Goal: Task Accomplishment & Management: Manage account settings

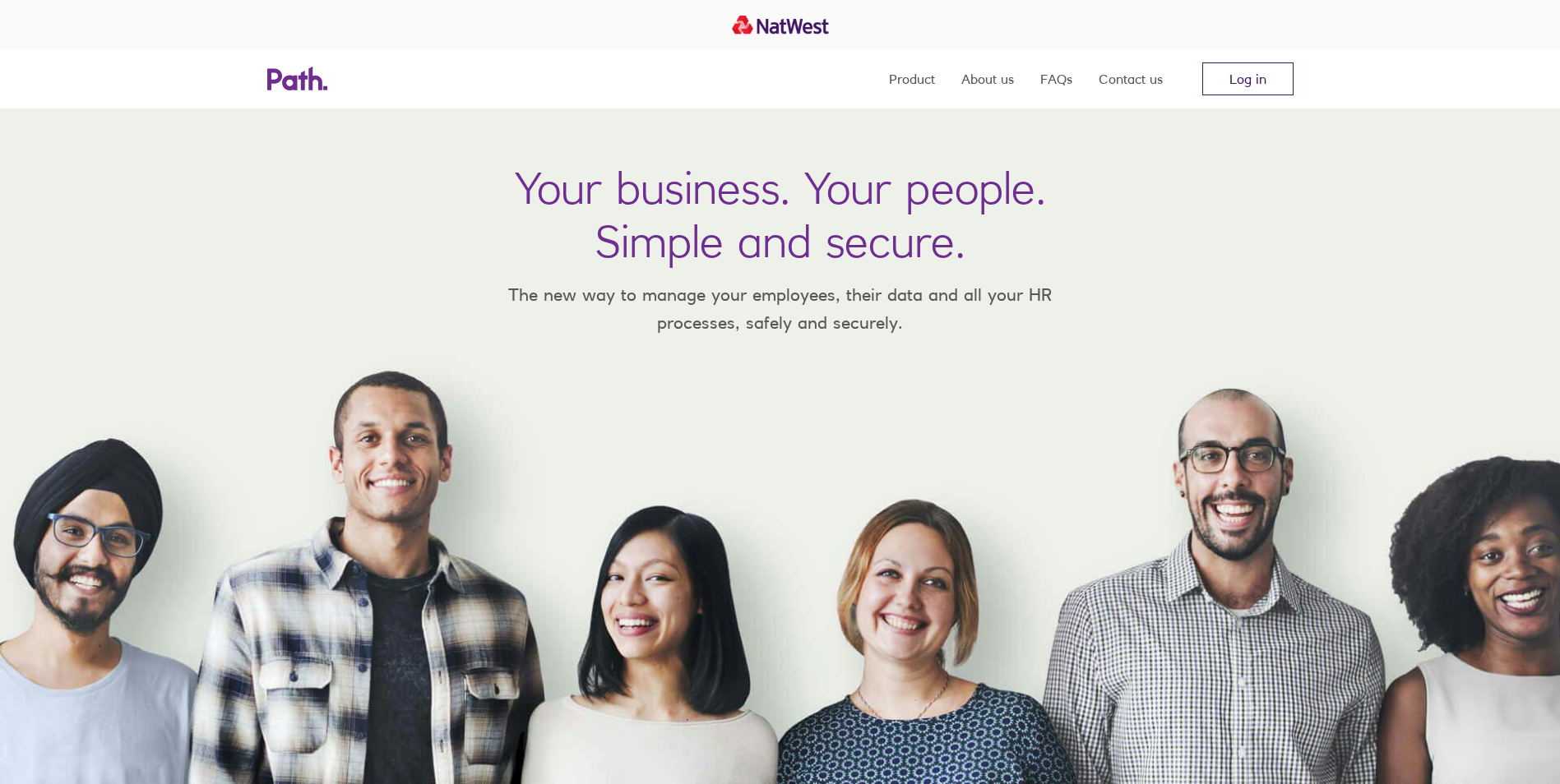
click at [1225, 89] on link "Log in" at bounding box center [1247, 79] width 91 height 33
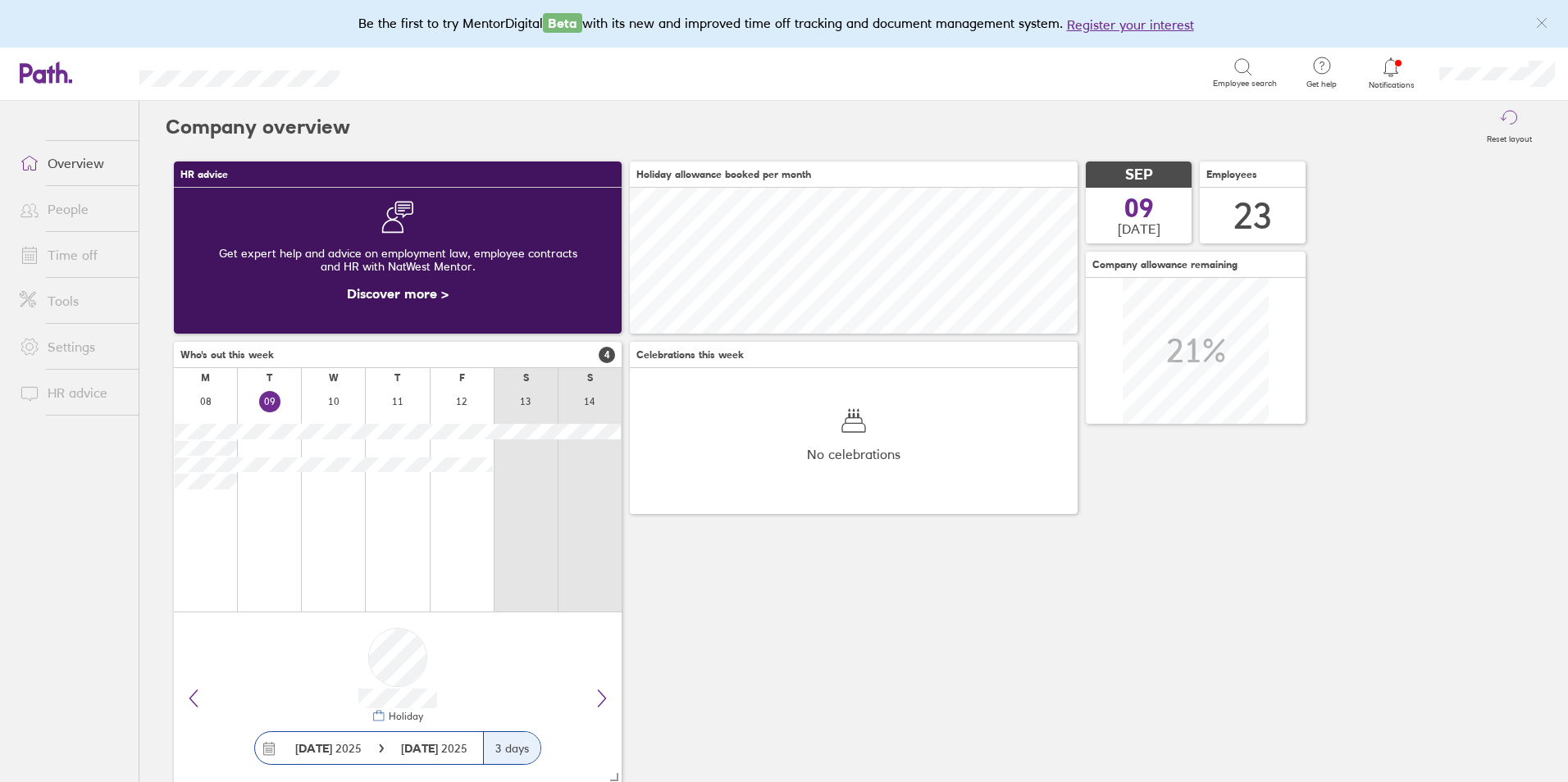
scroll to position [146, 448]
click at [46, 206] on span at bounding box center [27, 209] width 41 height 20
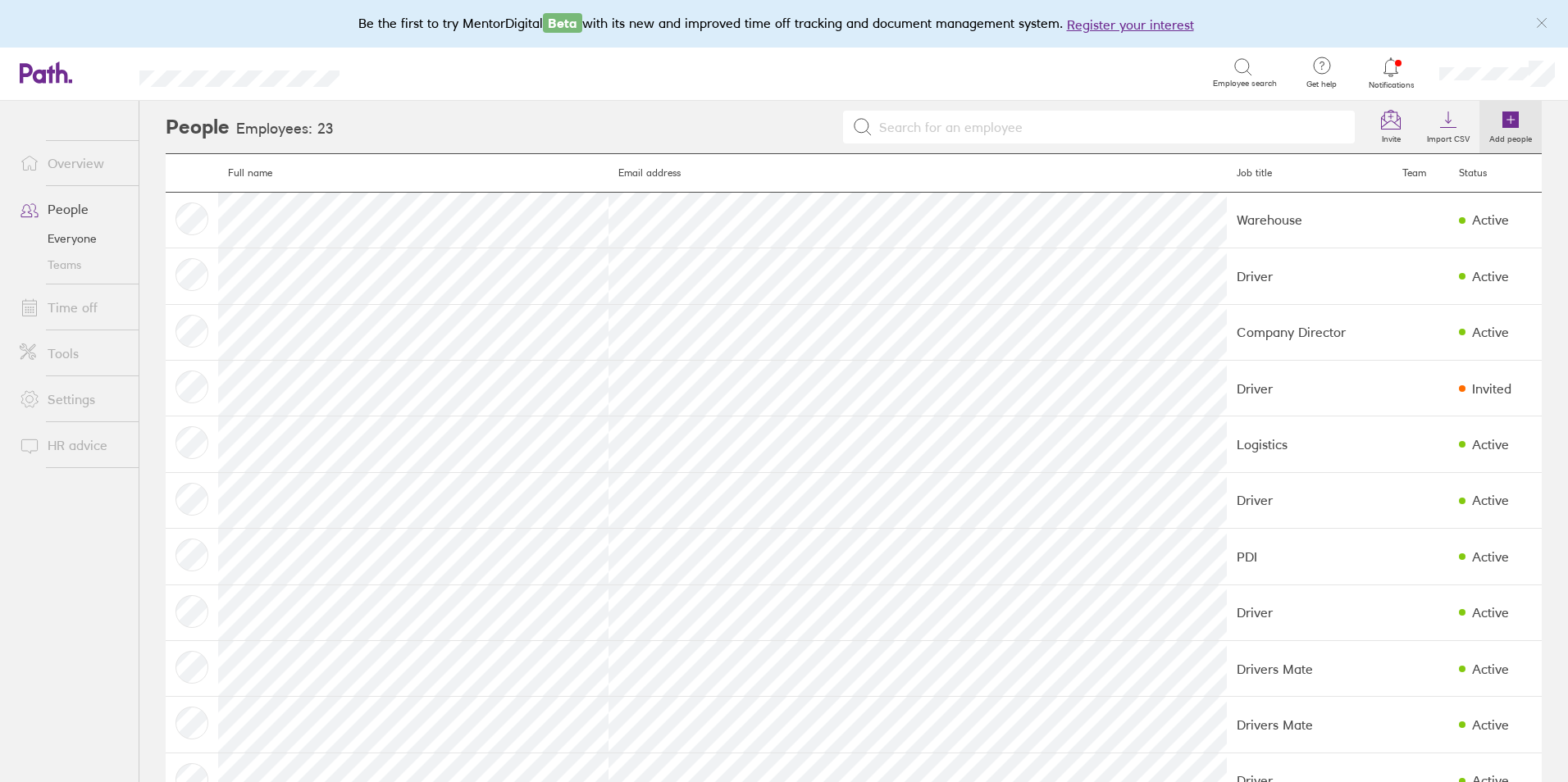
click at [1506, 119] on icon at bounding box center [1510, 120] width 16 height 16
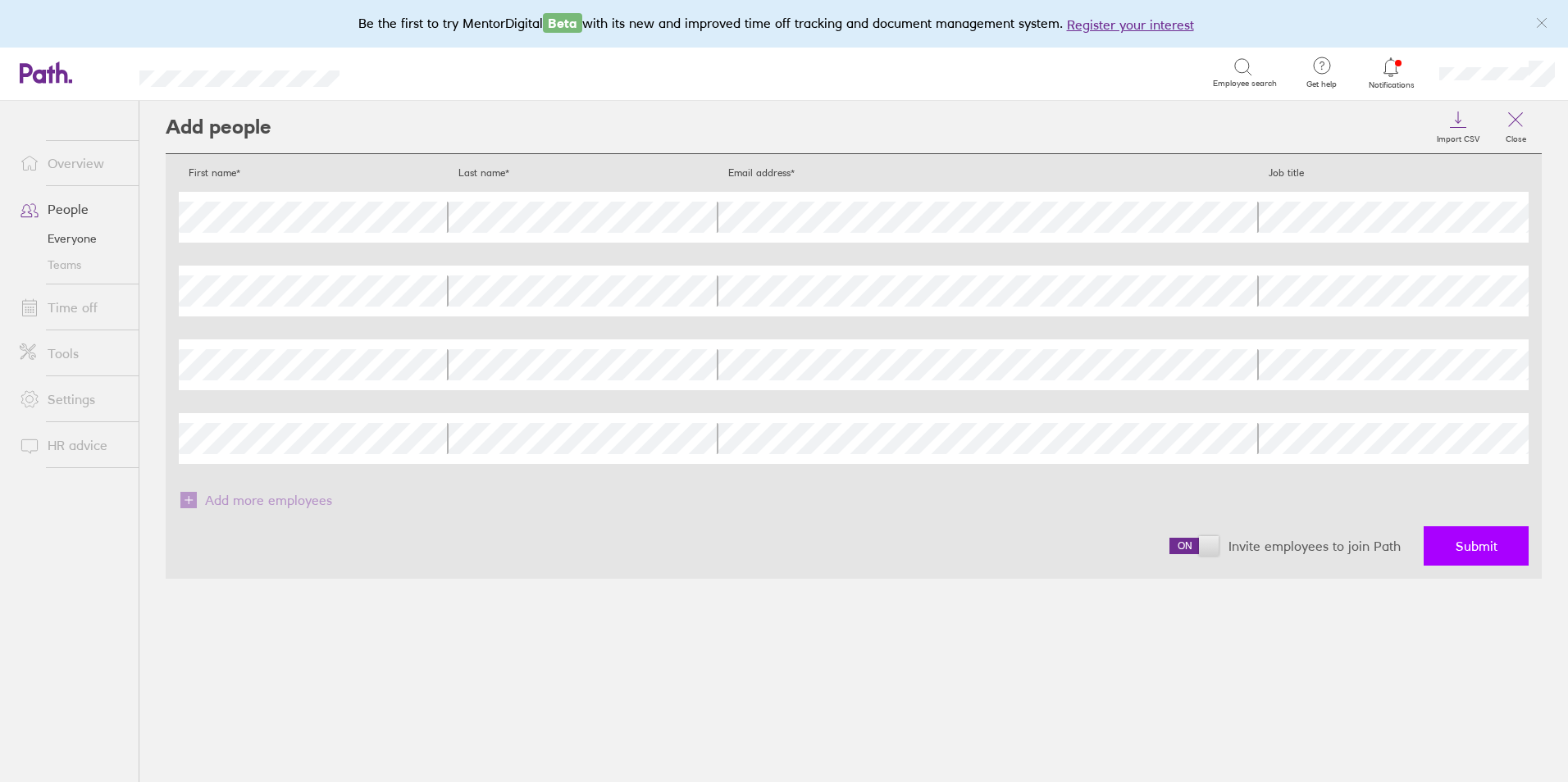
click at [1472, 553] on span "Submit" at bounding box center [1476, 546] width 42 height 15
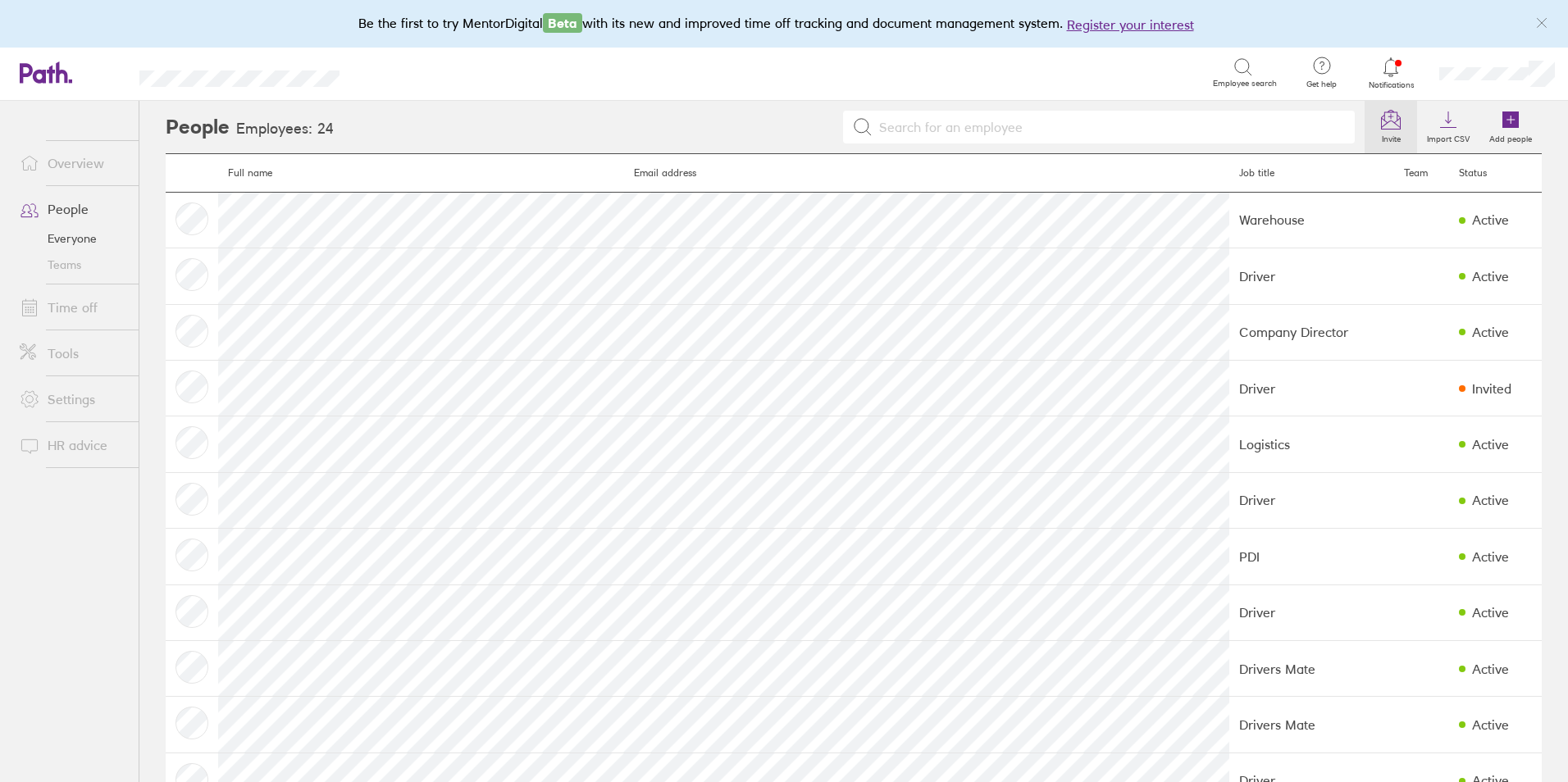
click at [1389, 113] on link "Invite" at bounding box center [1390, 126] width 53 height 53
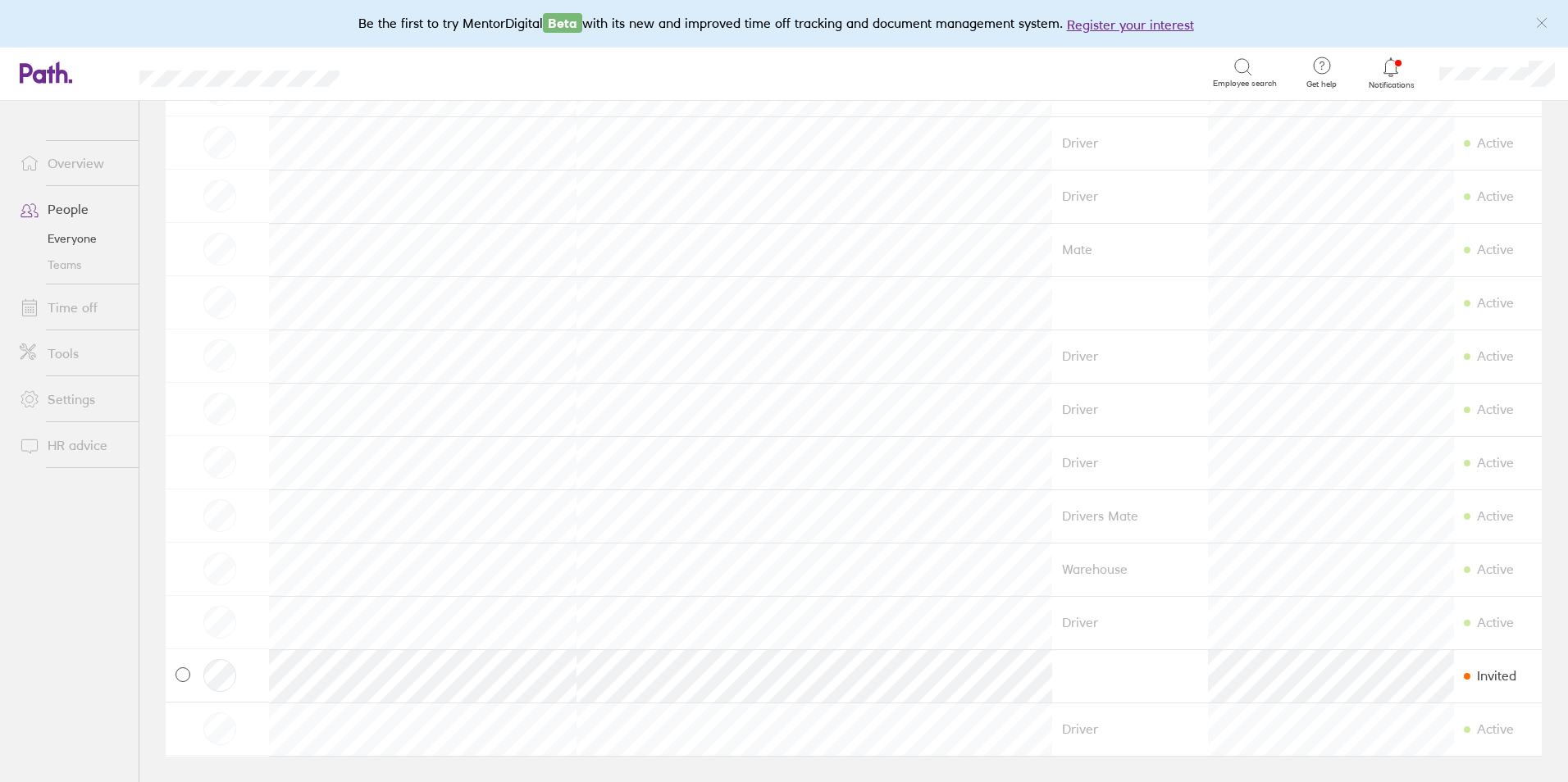
scroll to position [721, 0]
click at [78, 209] on link "People" at bounding box center [73, 209] width 132 height 33
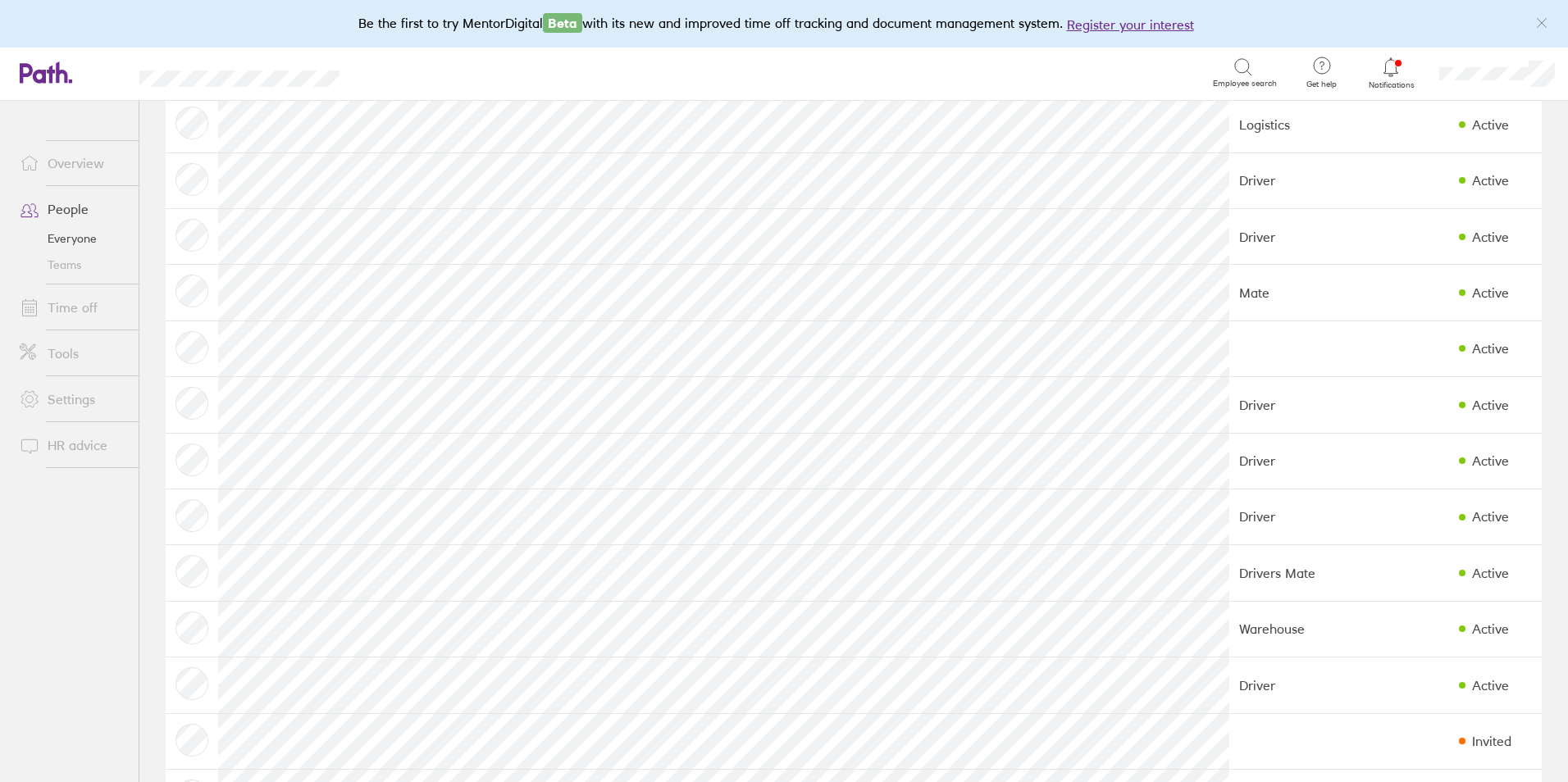
scroll to position [782, 0]
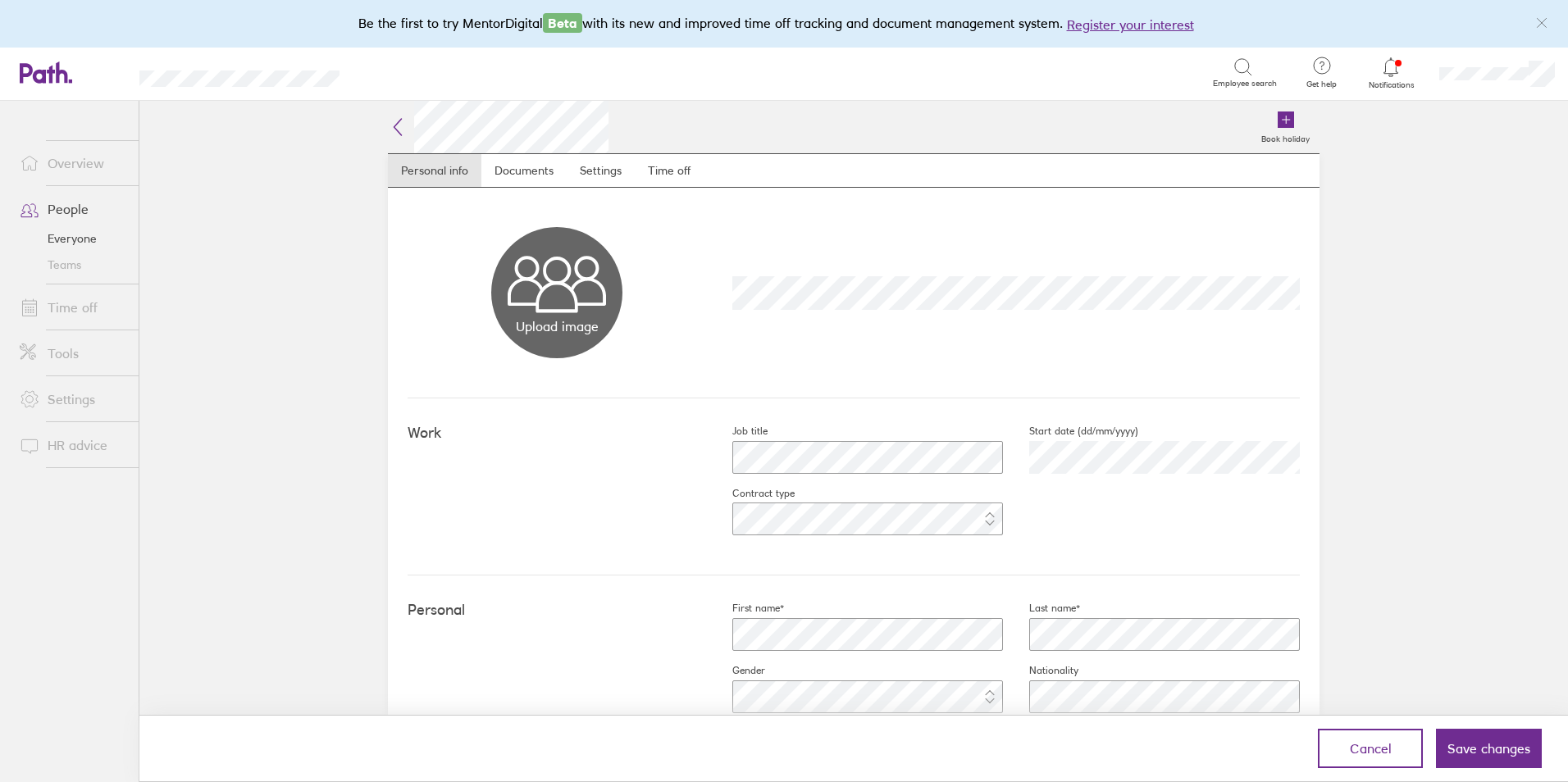
click at [1024, 534] on div "Job title Start date (dd/mm/yyyy) 2025-09-01 Contract type" at bounding box center [1002, 486] width 593 height 124
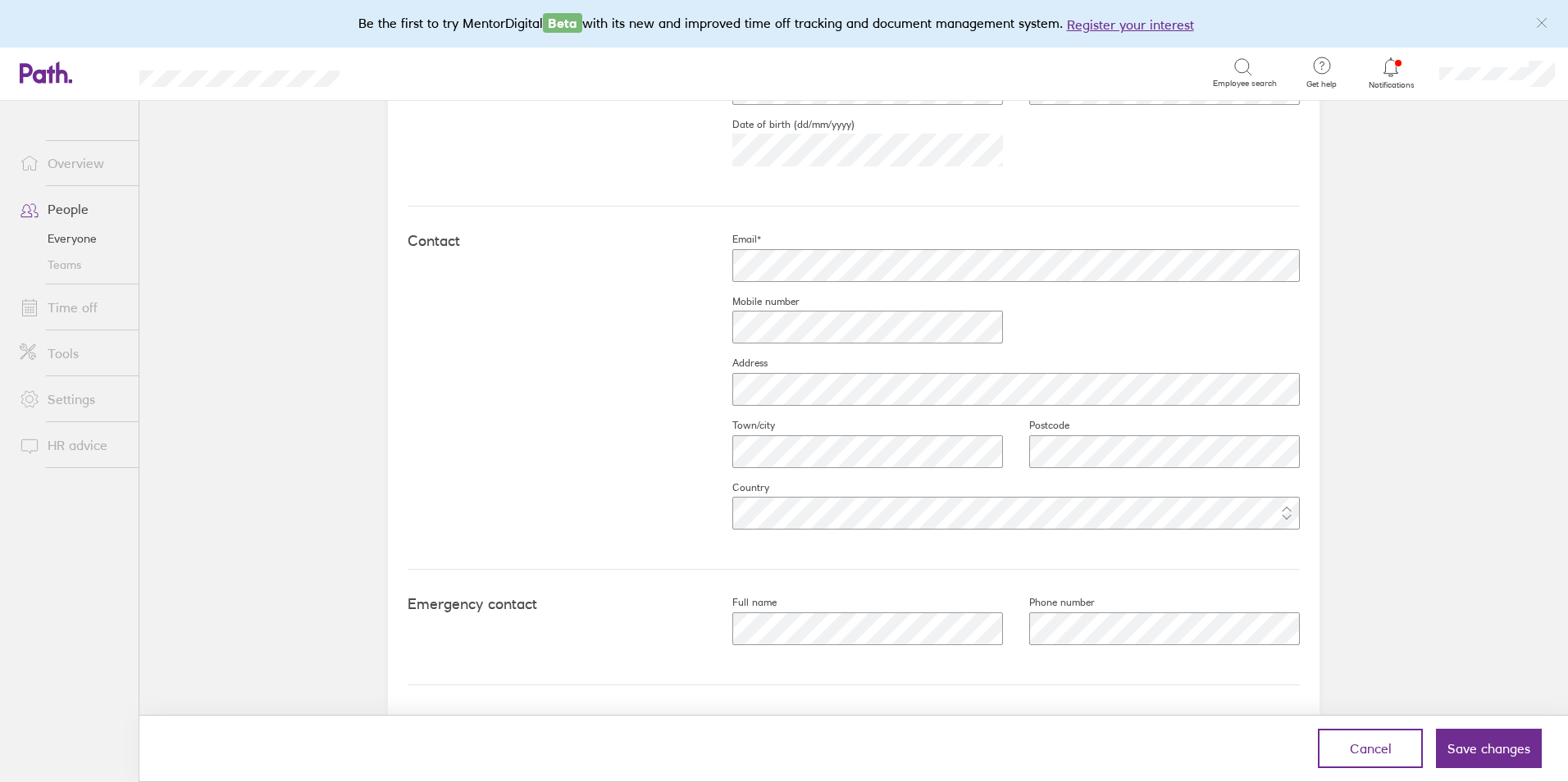
scroll to position [610, 0]
click at [1486, 749] on span "Save changes" at bounding box center [1489, 748] width 83 height 15
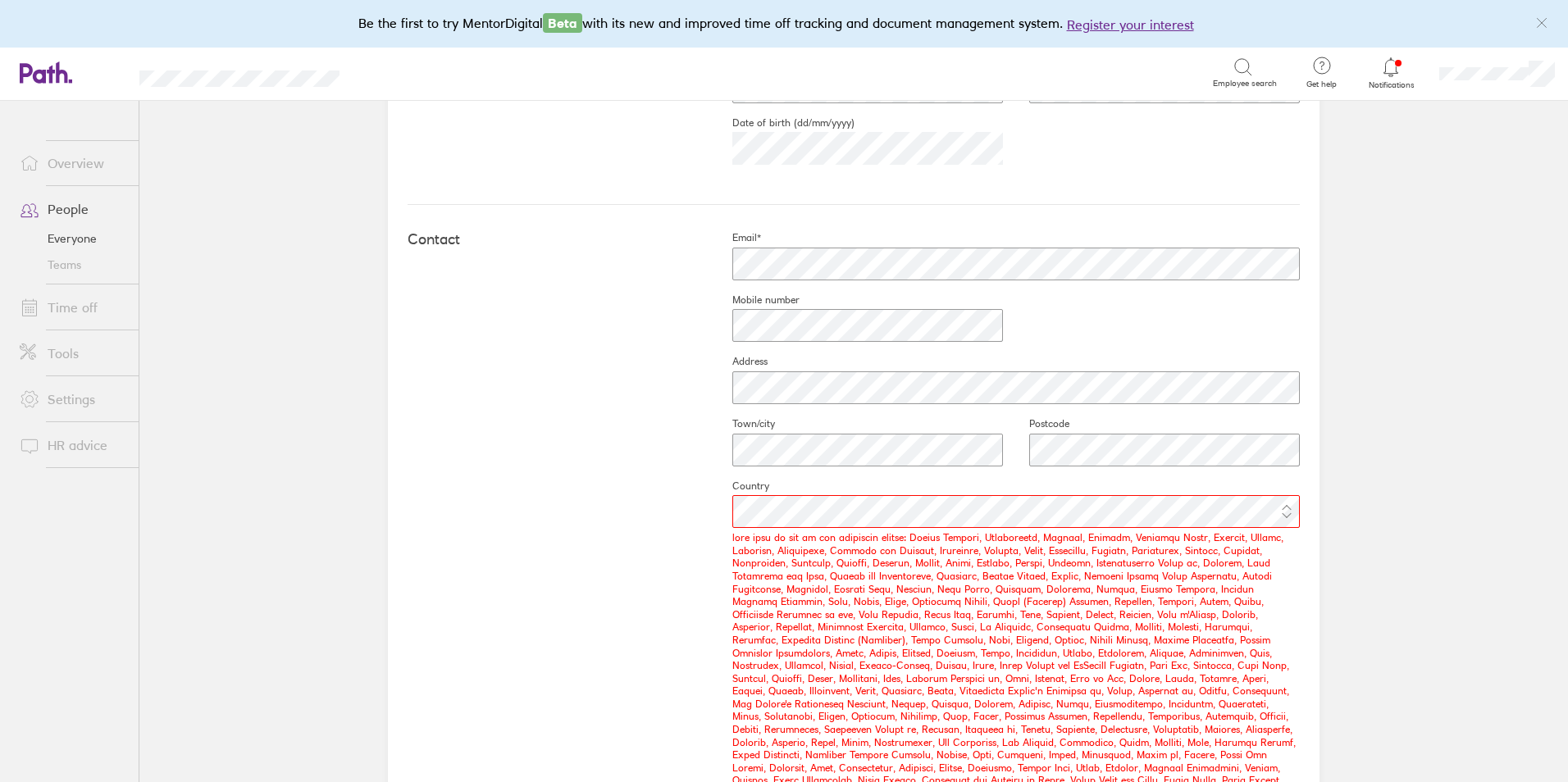
click at [682, 577] on div "Contact Email* Mobile number Address Town/city Postcode Country" at bounding box center [854, 565] width 892 height 721
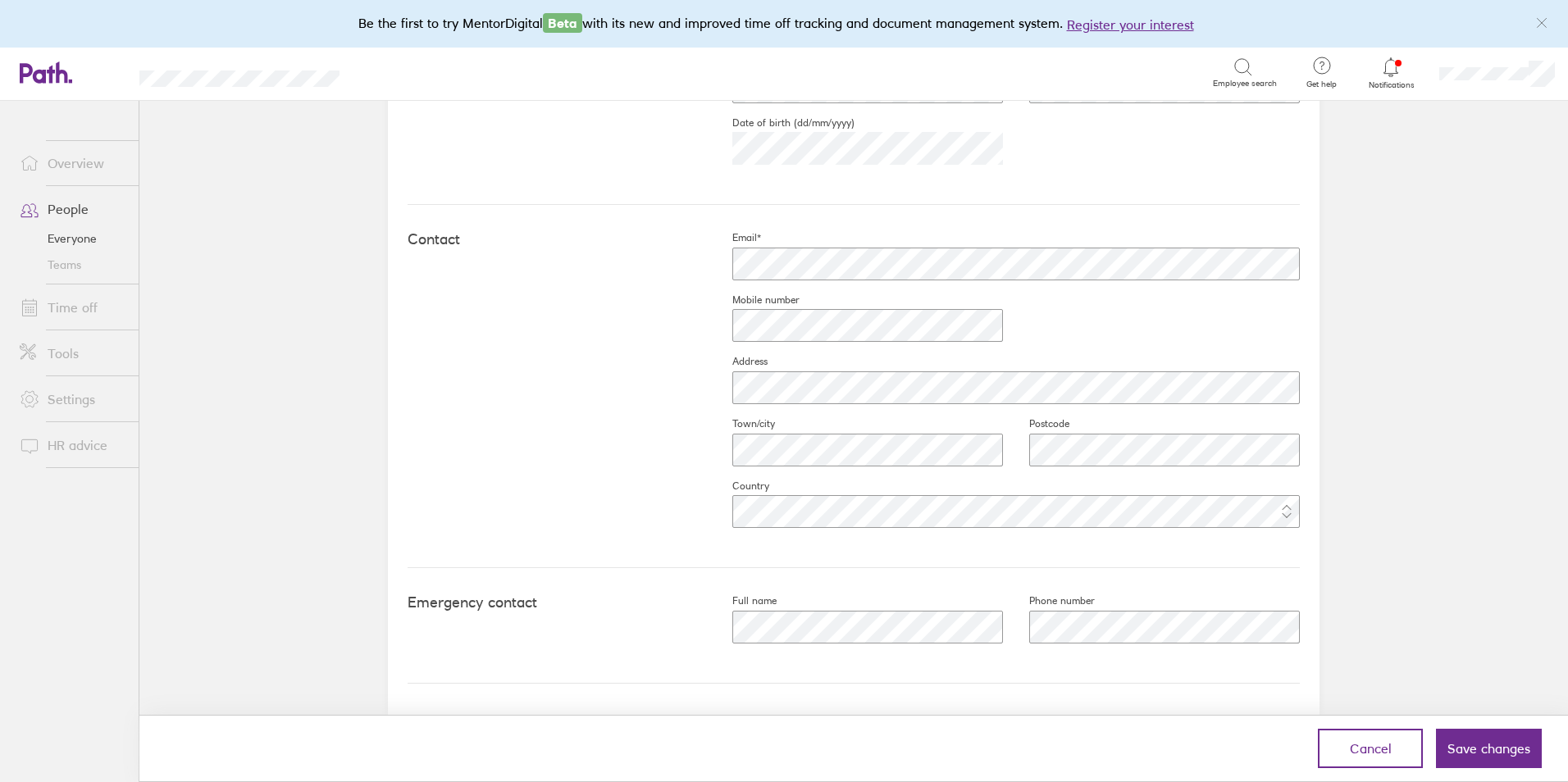
click at [599, 485] on div "Contact Email* Mobile number Address Town/city Postcode Country" at bounding box center [854, 386] width 892 height 363
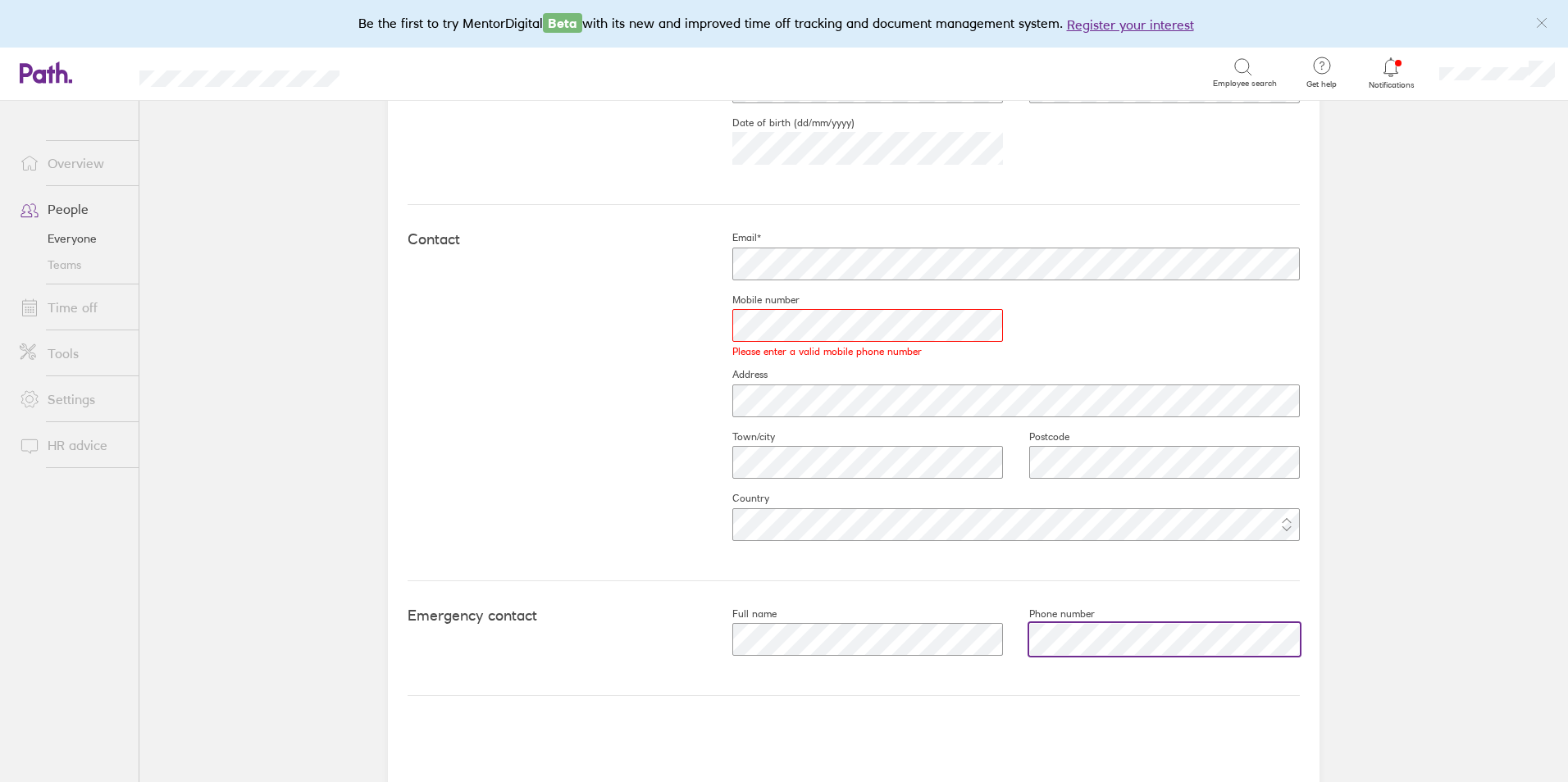
click at [1021, 659] on div at bounding box center [1151, 639] width 297 height 39
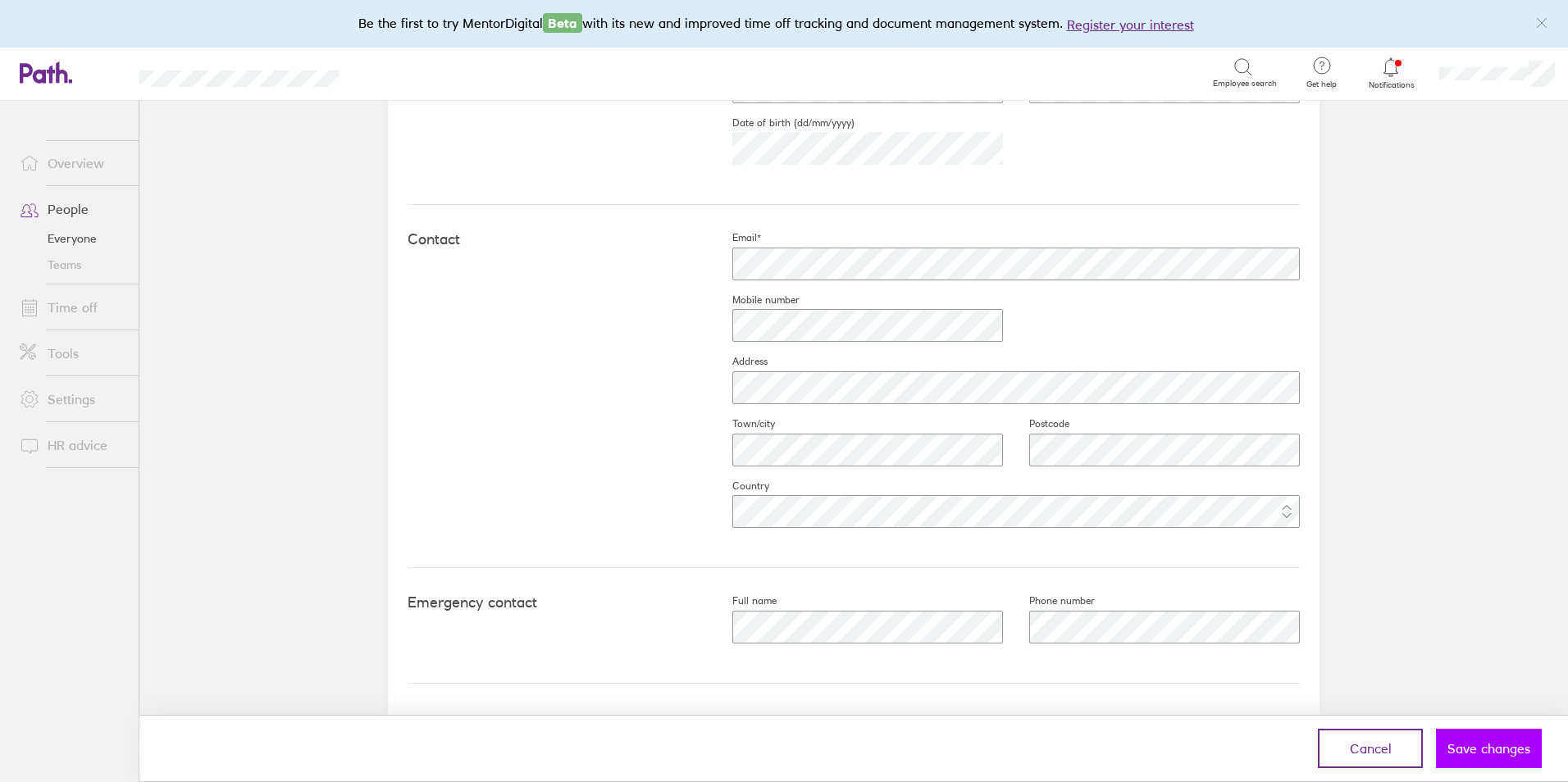
click at [1484, 743] on span "Save changes" at bounding box center [1489, 748] width 83 height 15
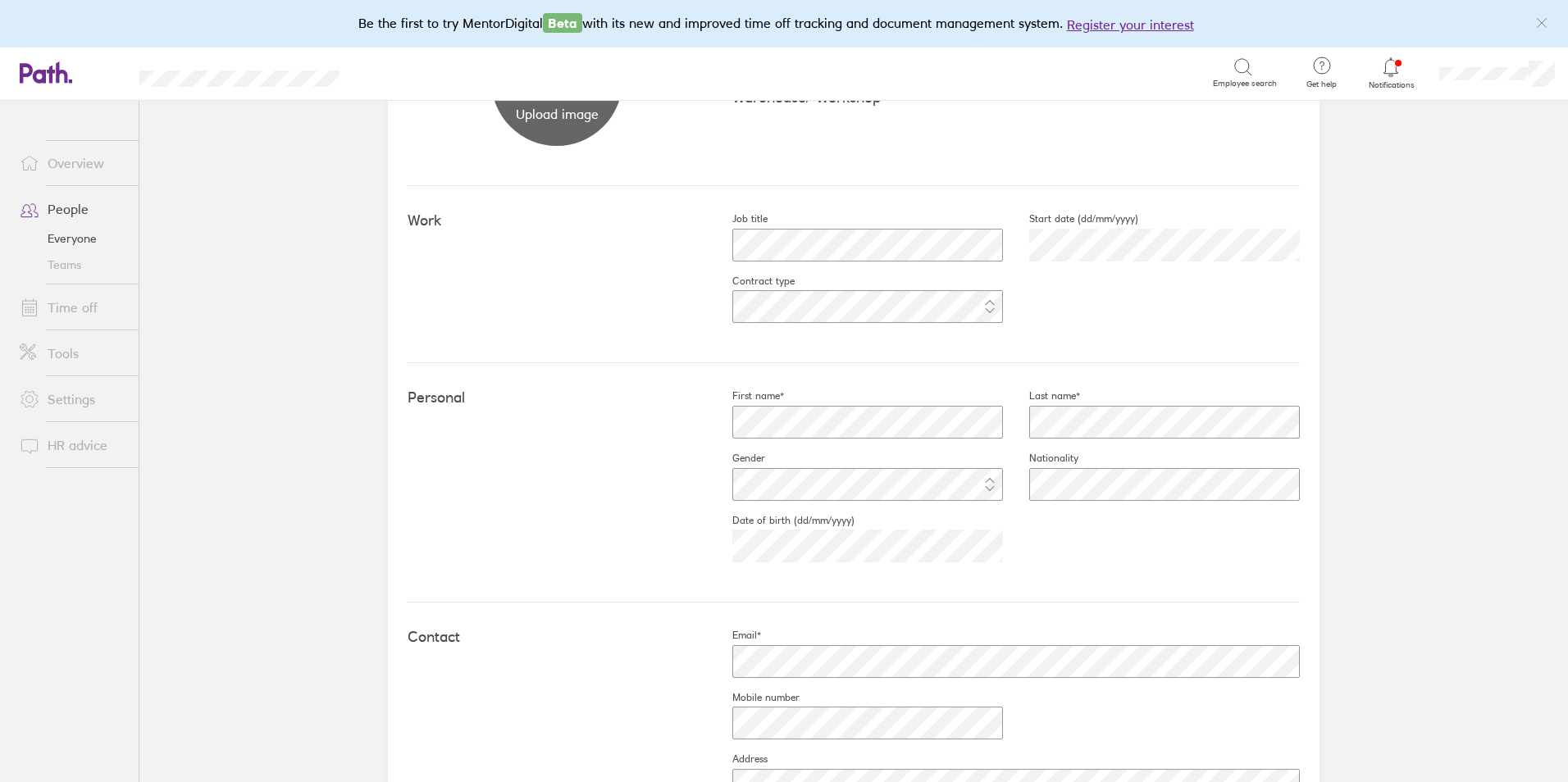
scroll to position [36, 0]
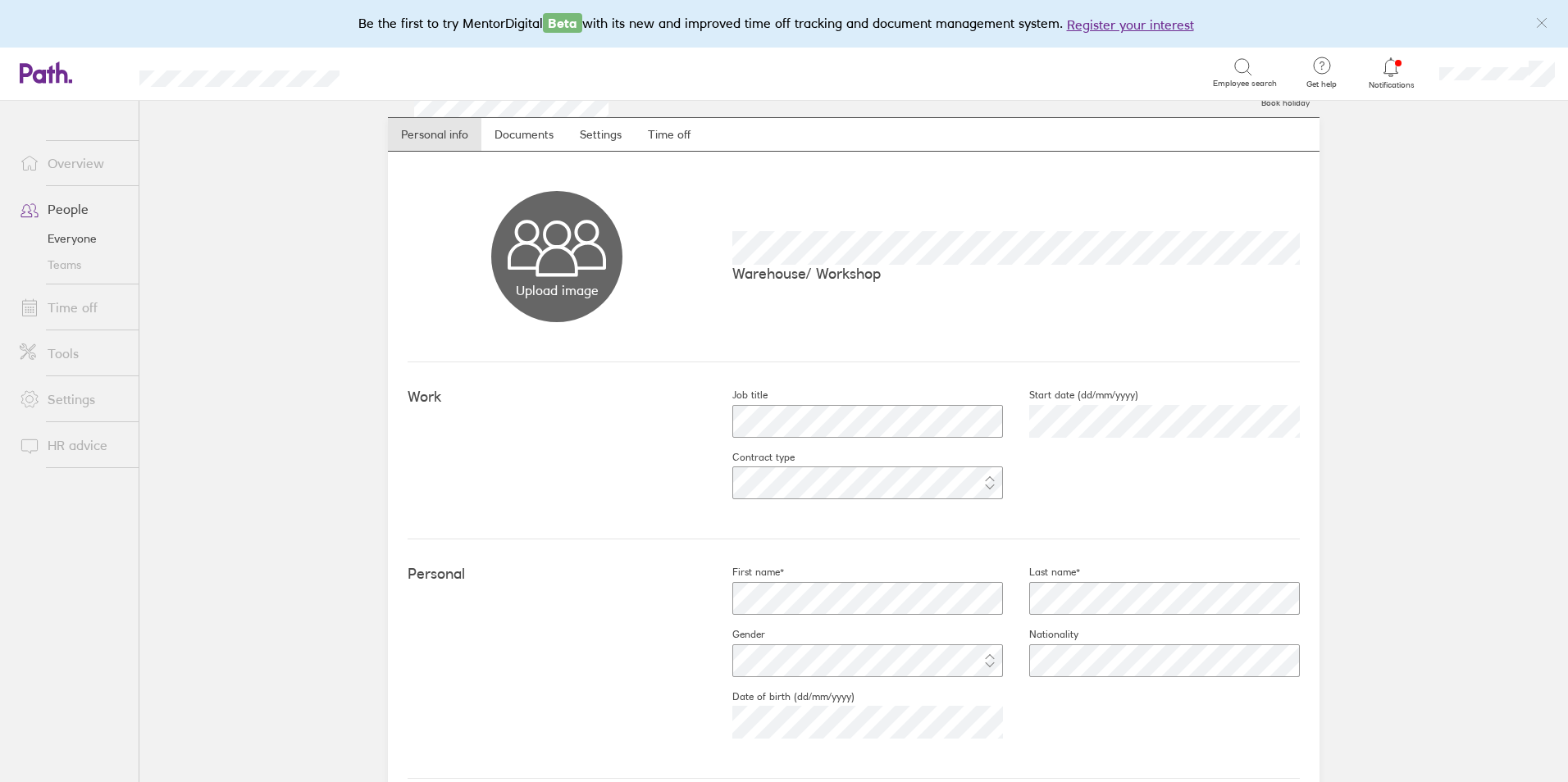
click at [72, 225] on link "Everyone" at bounding box center [73, 238] width 132 height 26
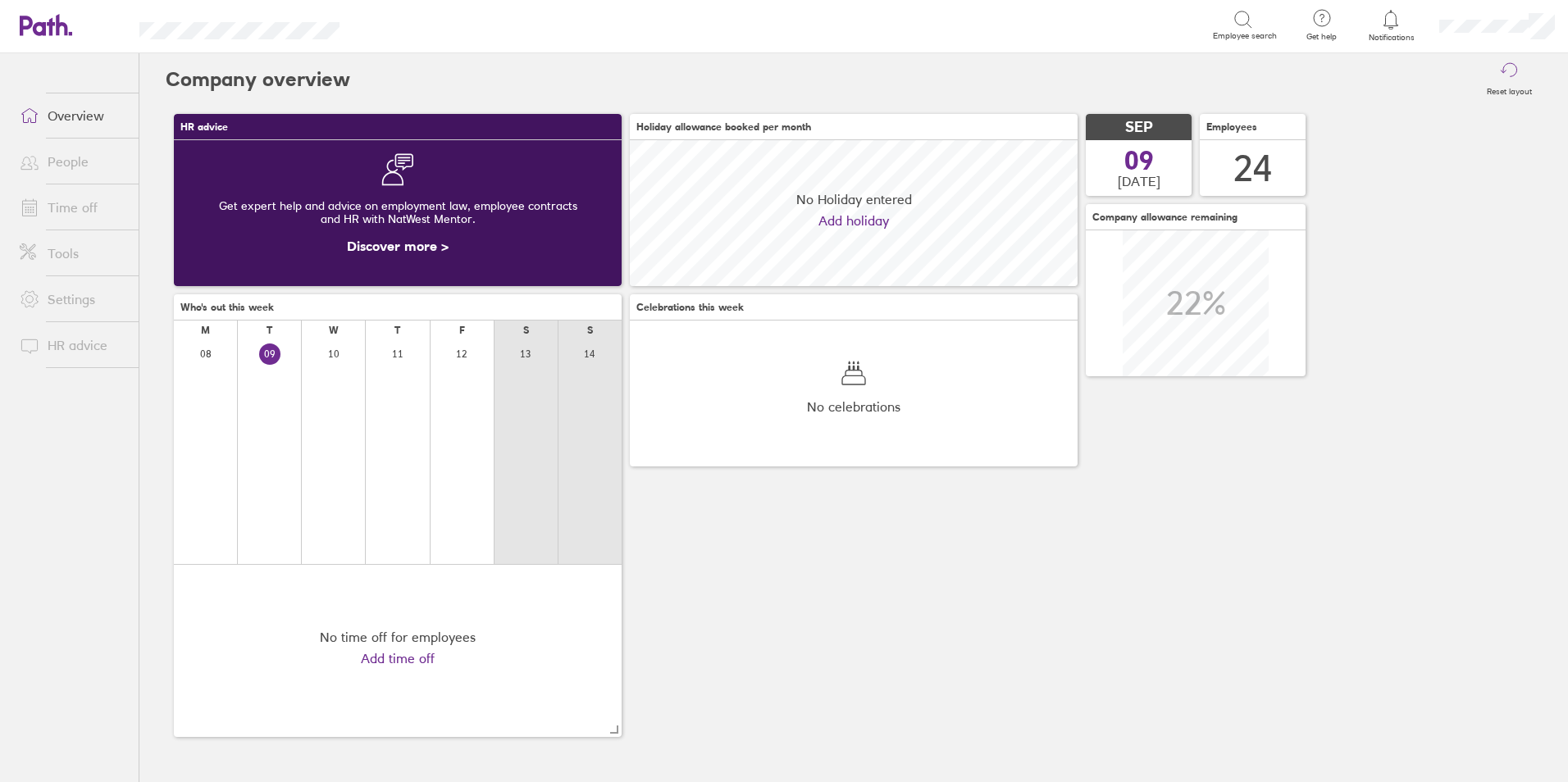
scroll to position [146, 448]
click at [67, 165] on link "People" at bounding box center [73, 162] width 132 height 33
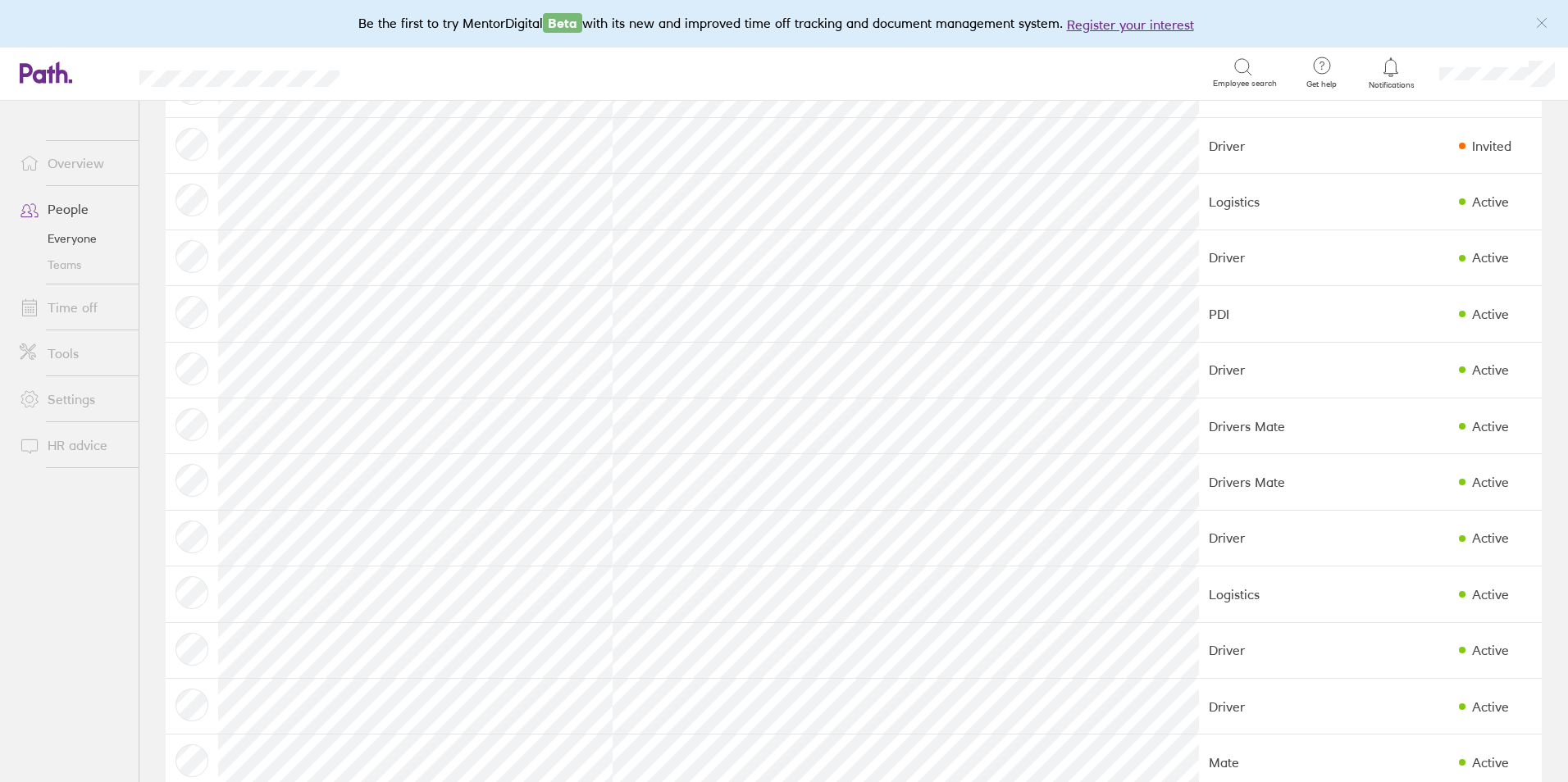
scroll to position [328, 0]
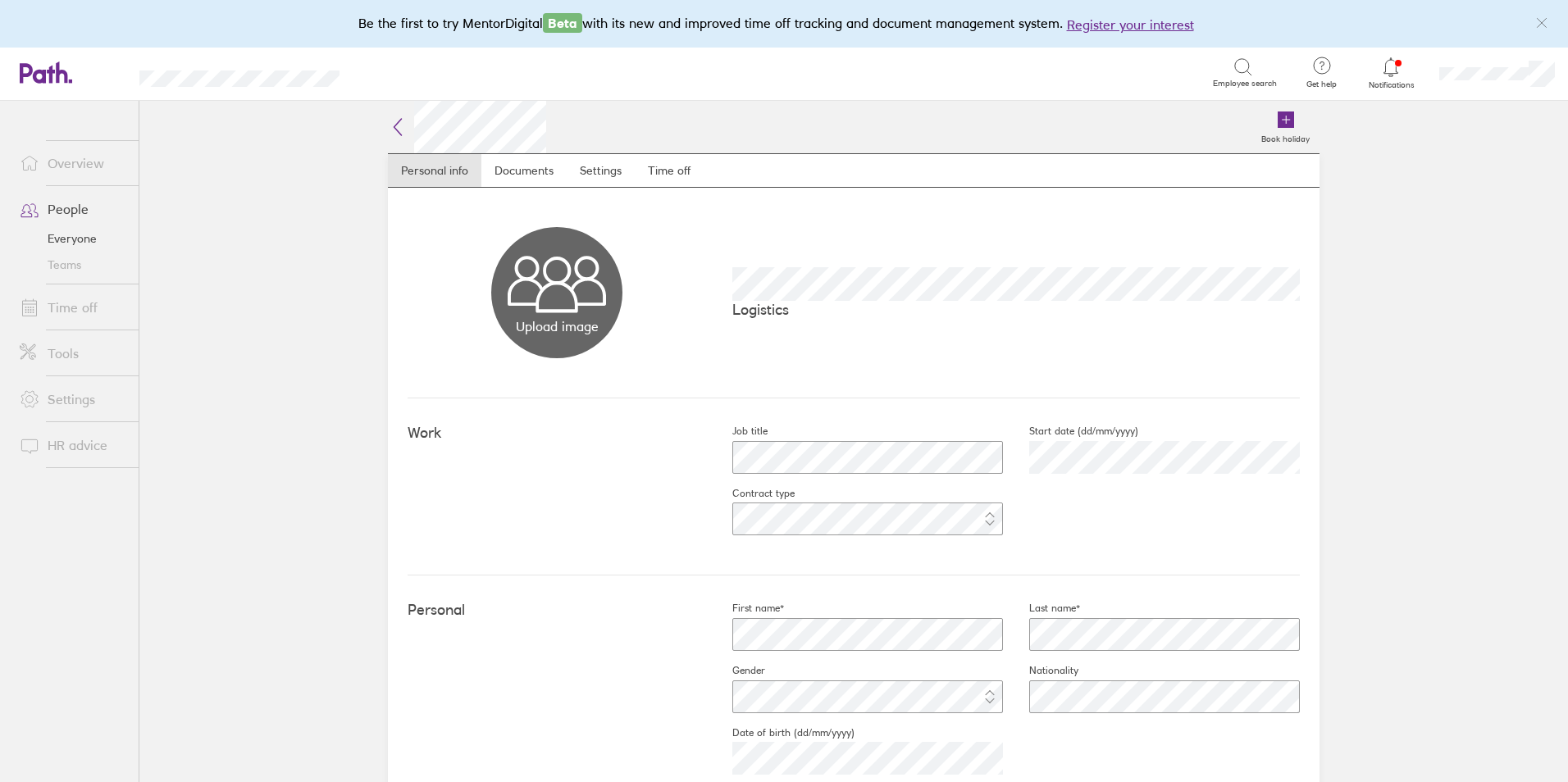
click at [645, 160] on link "Time off" at bounding box center [670, 171] width 69 height 33
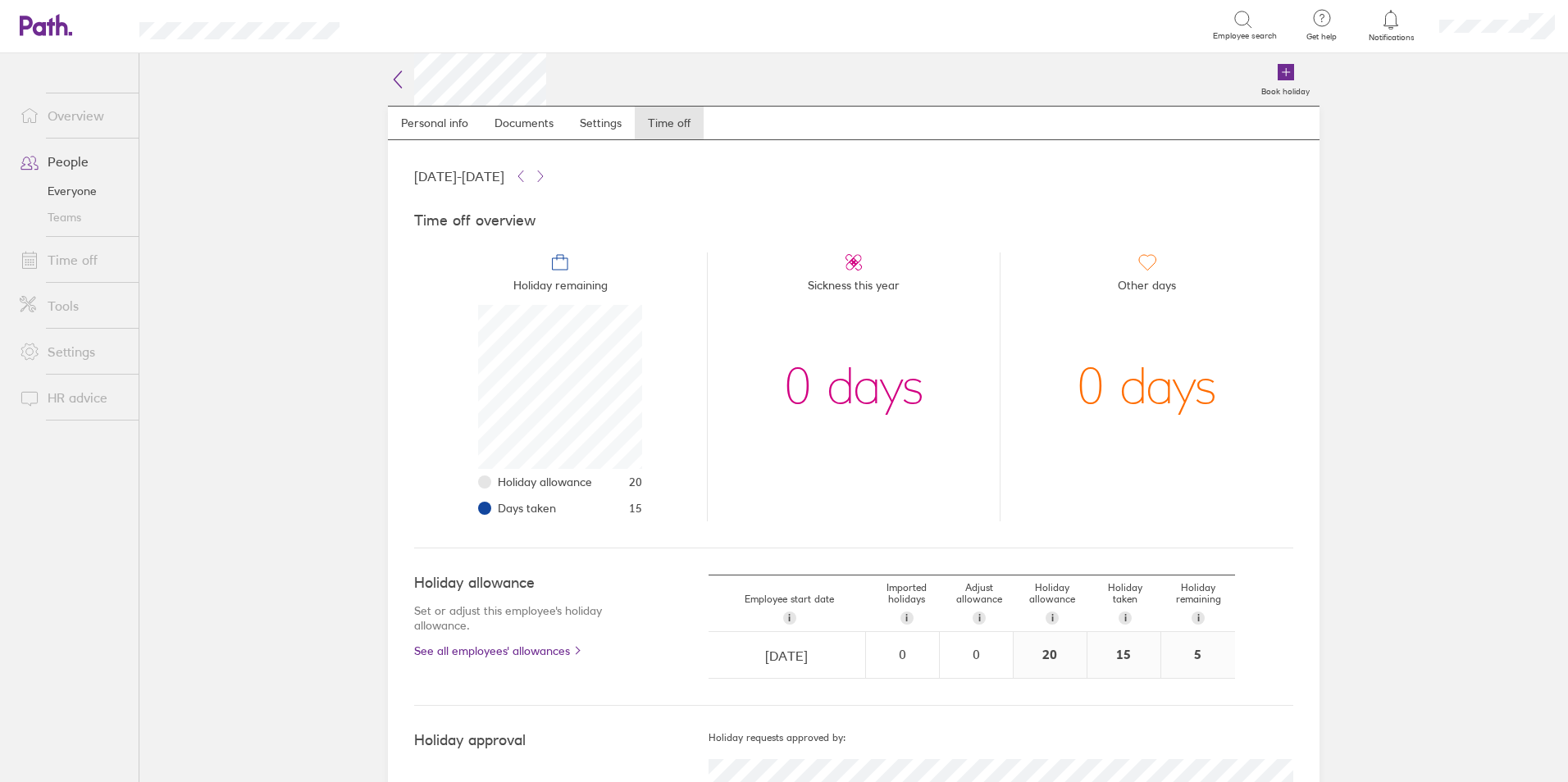
scroll to position [164, 164]
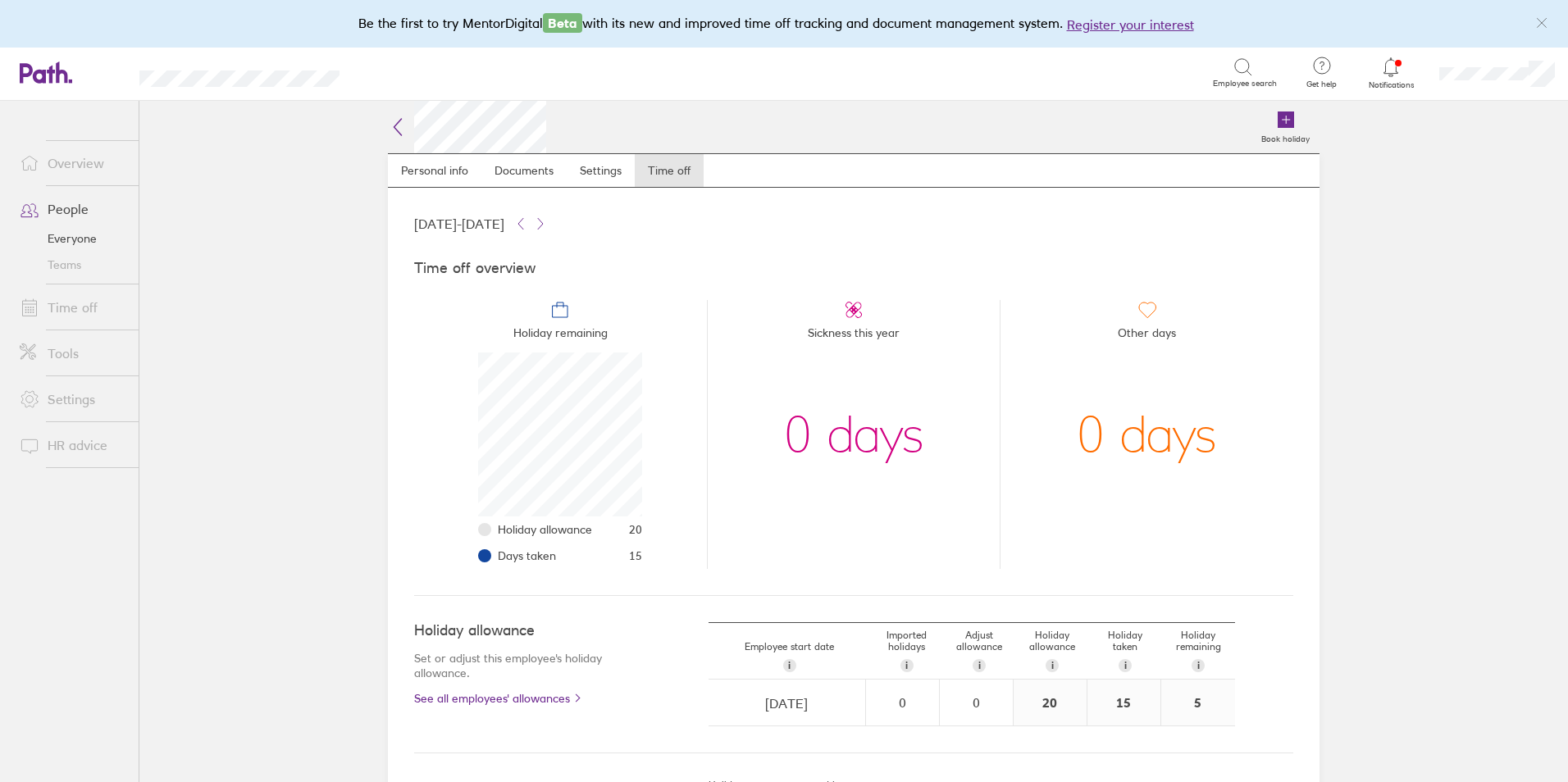
click at [93, 401] on link "Settings" at bounding box center [73, 399] width 132 height 33
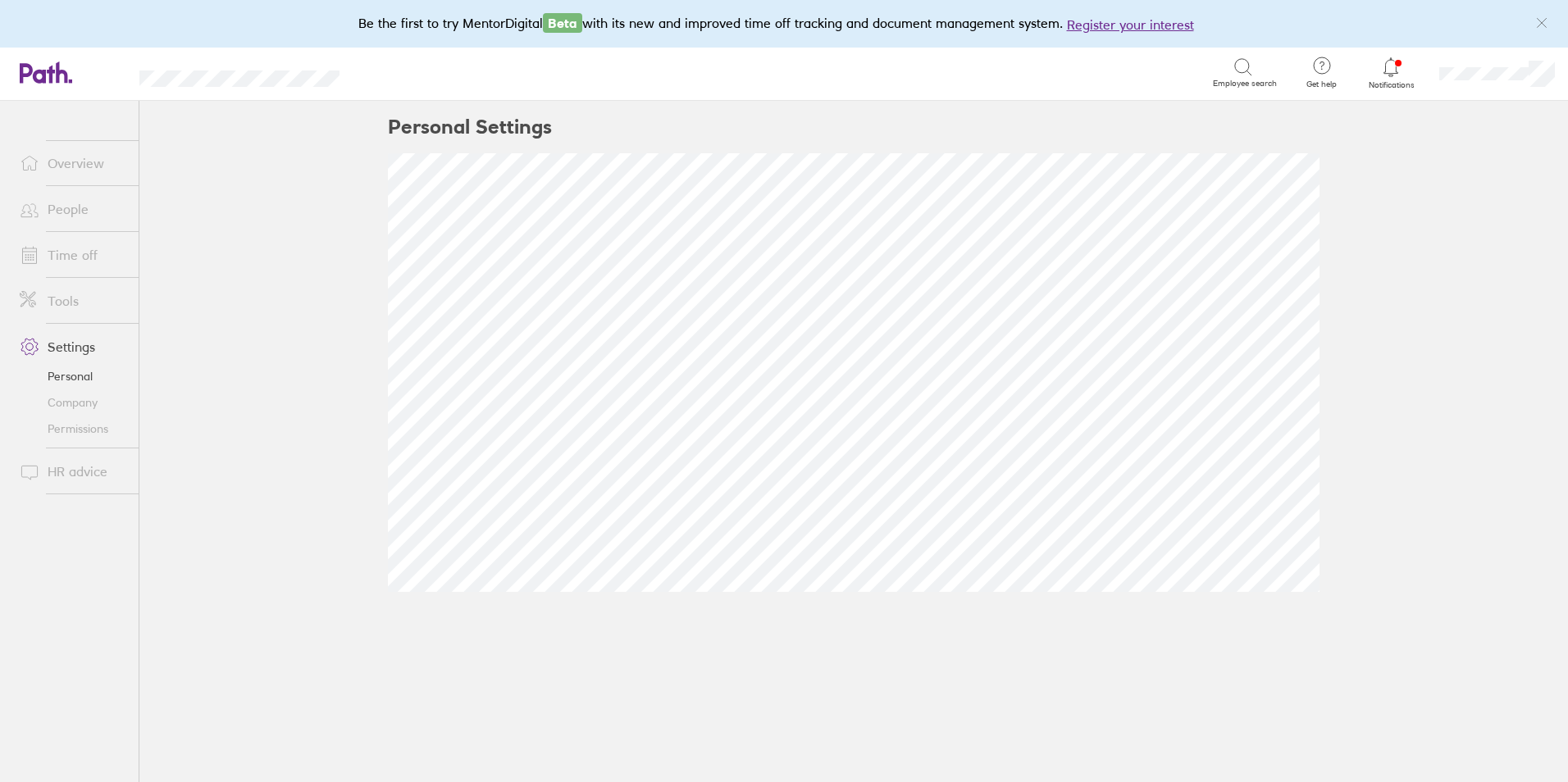
click at [71, 377] on link "Personal" at bounding box center [73, 376] width 132 height 26
click at [57, 303] on link "Tools" at bounding box center [73, 301] width 132 height 33
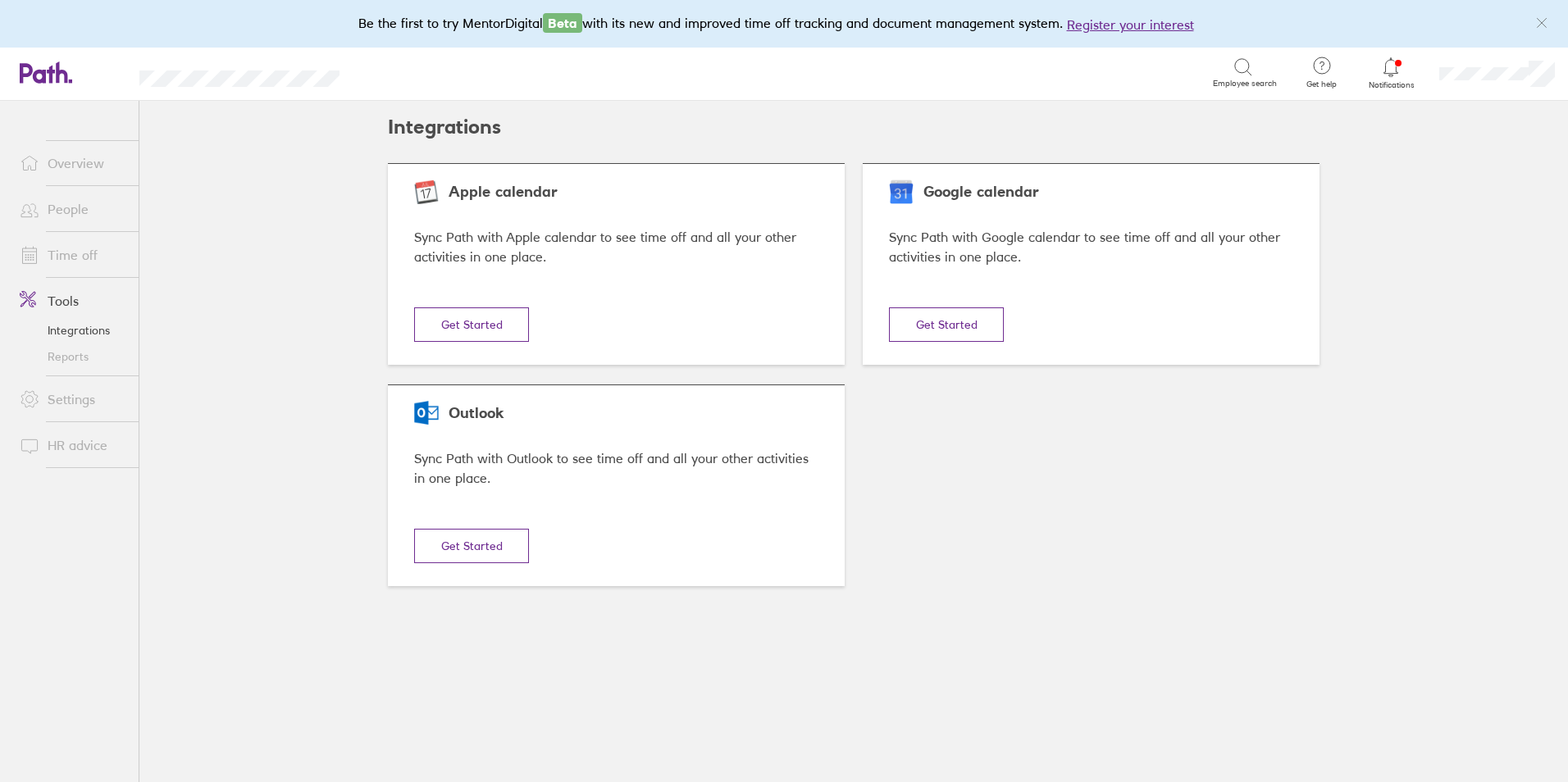
click at [73, 252] on link "Time off" at bounding box center [73, 255] width 132 height 33
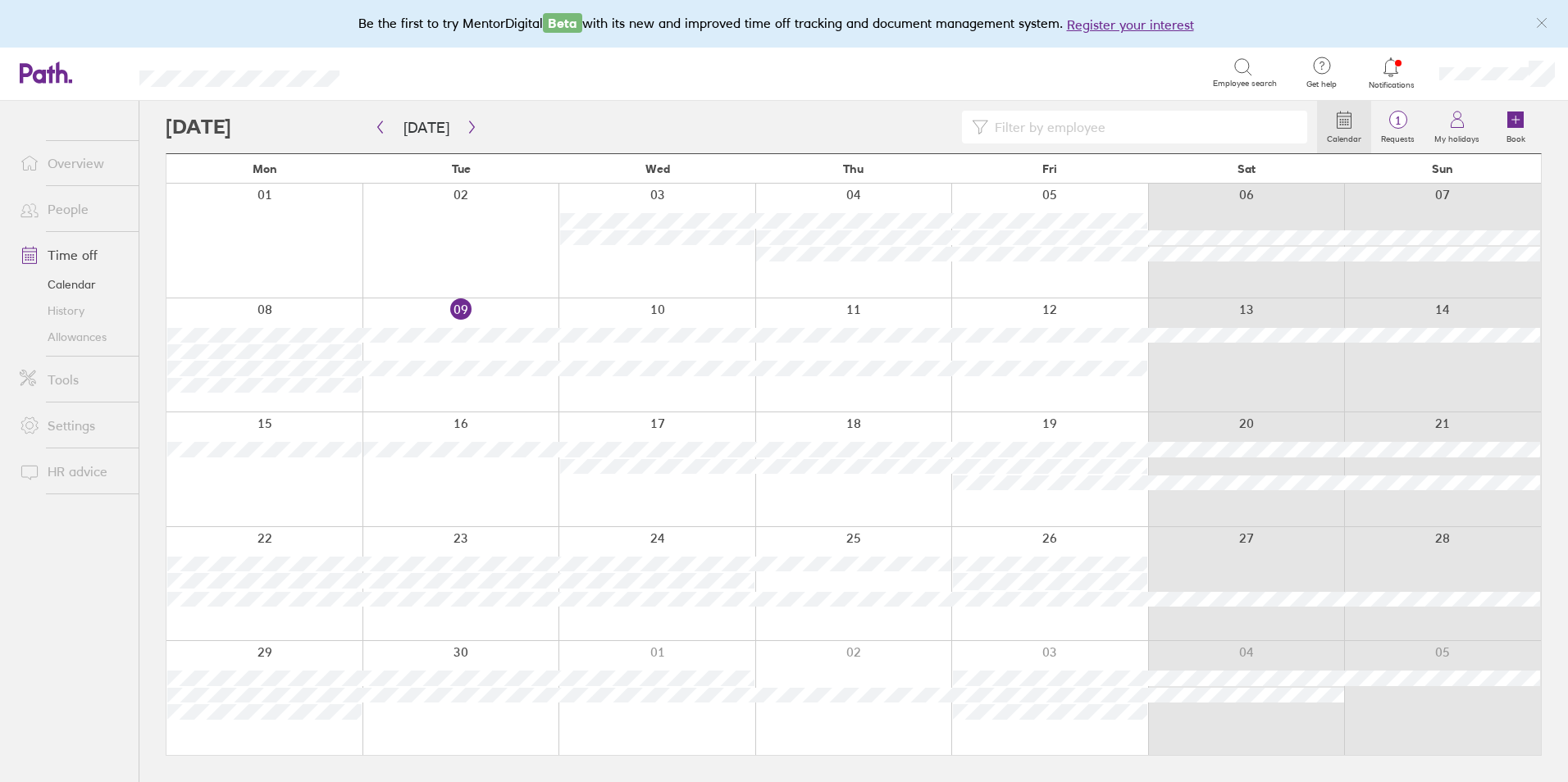
click at [81, 213] on link "People" at bounding box center [73, 209] width 132 height 33
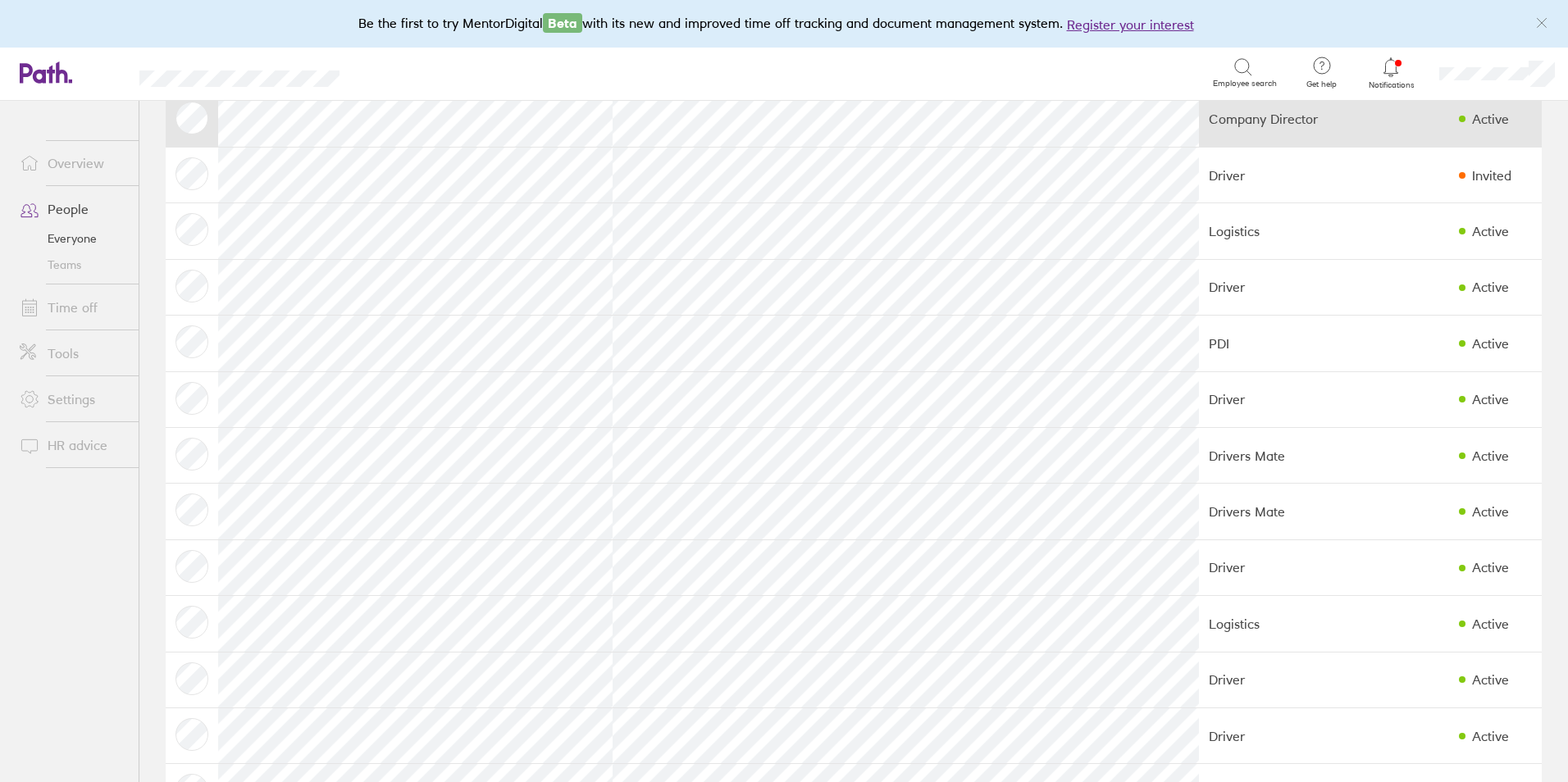
scroll to position [574, 0]
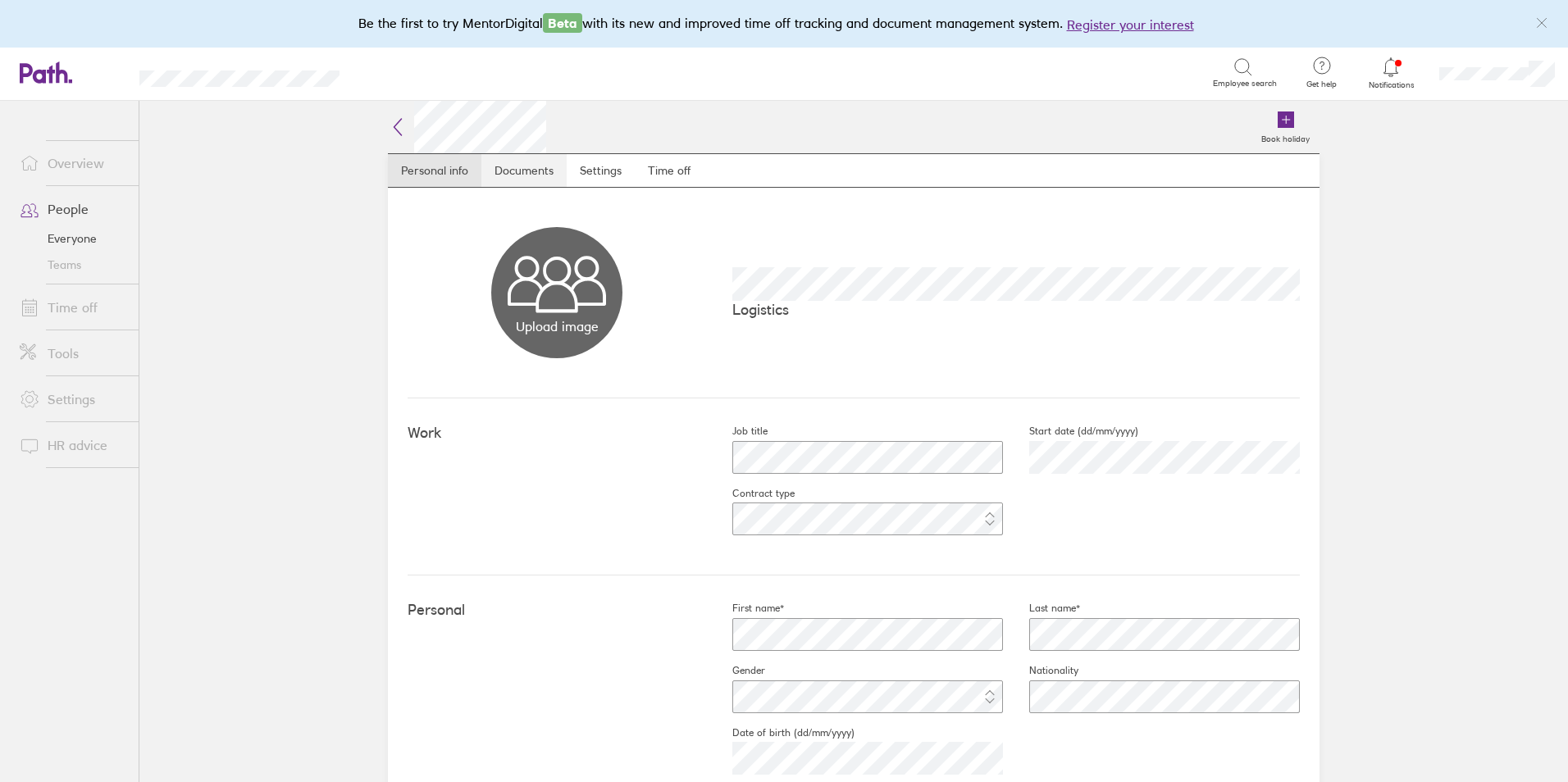
click at [502, 165] on link "Documents" at bounding box center [524, 171] width 85 height 33
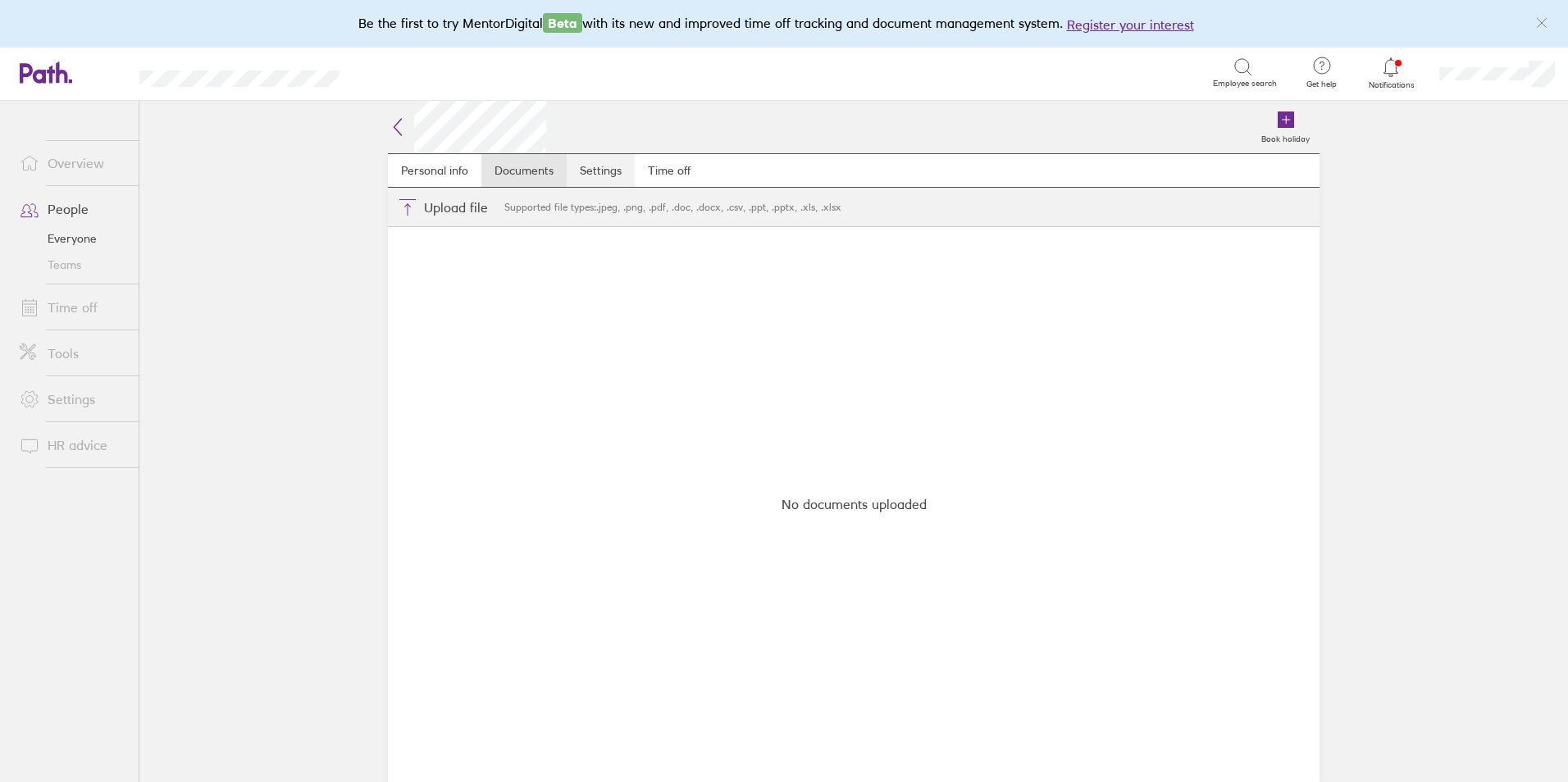
click at [596, 156] on link "Settings" at bounding box center [600, 171] width 68 height 33
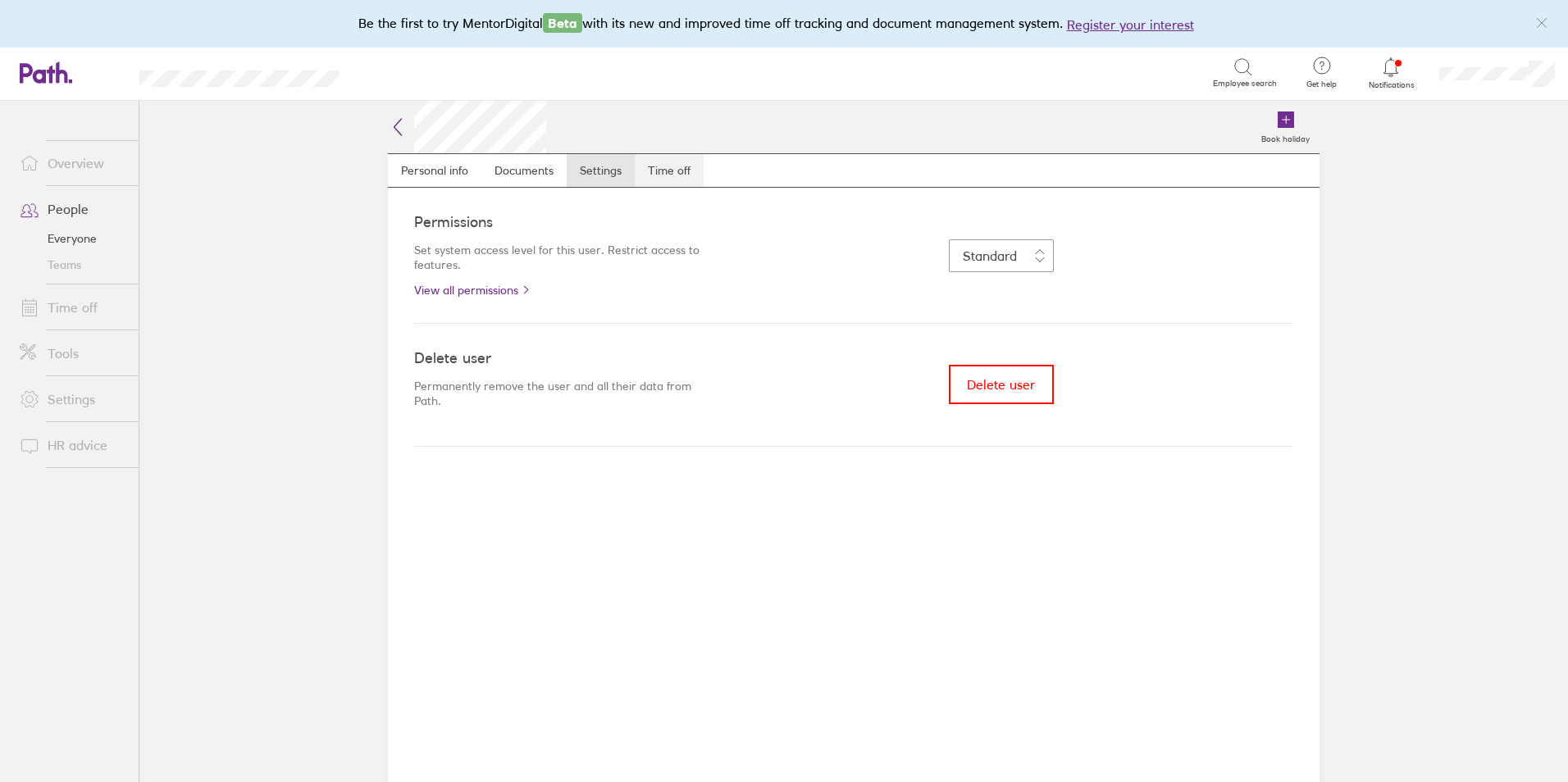
click at [648, 177] on link "Time off" at bounding box center [670, 171] width 69 height 33
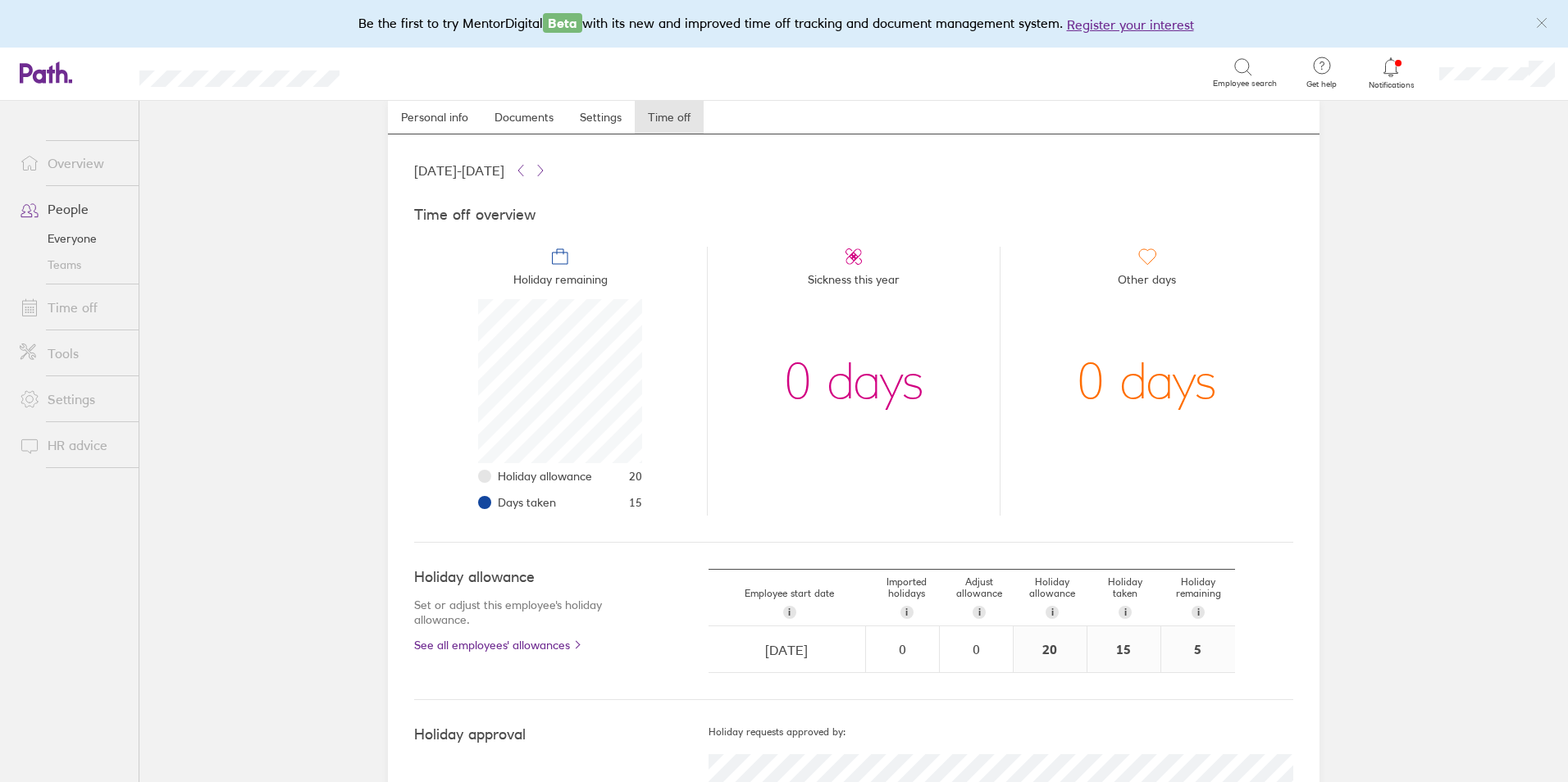
scroll to position [82, 0]
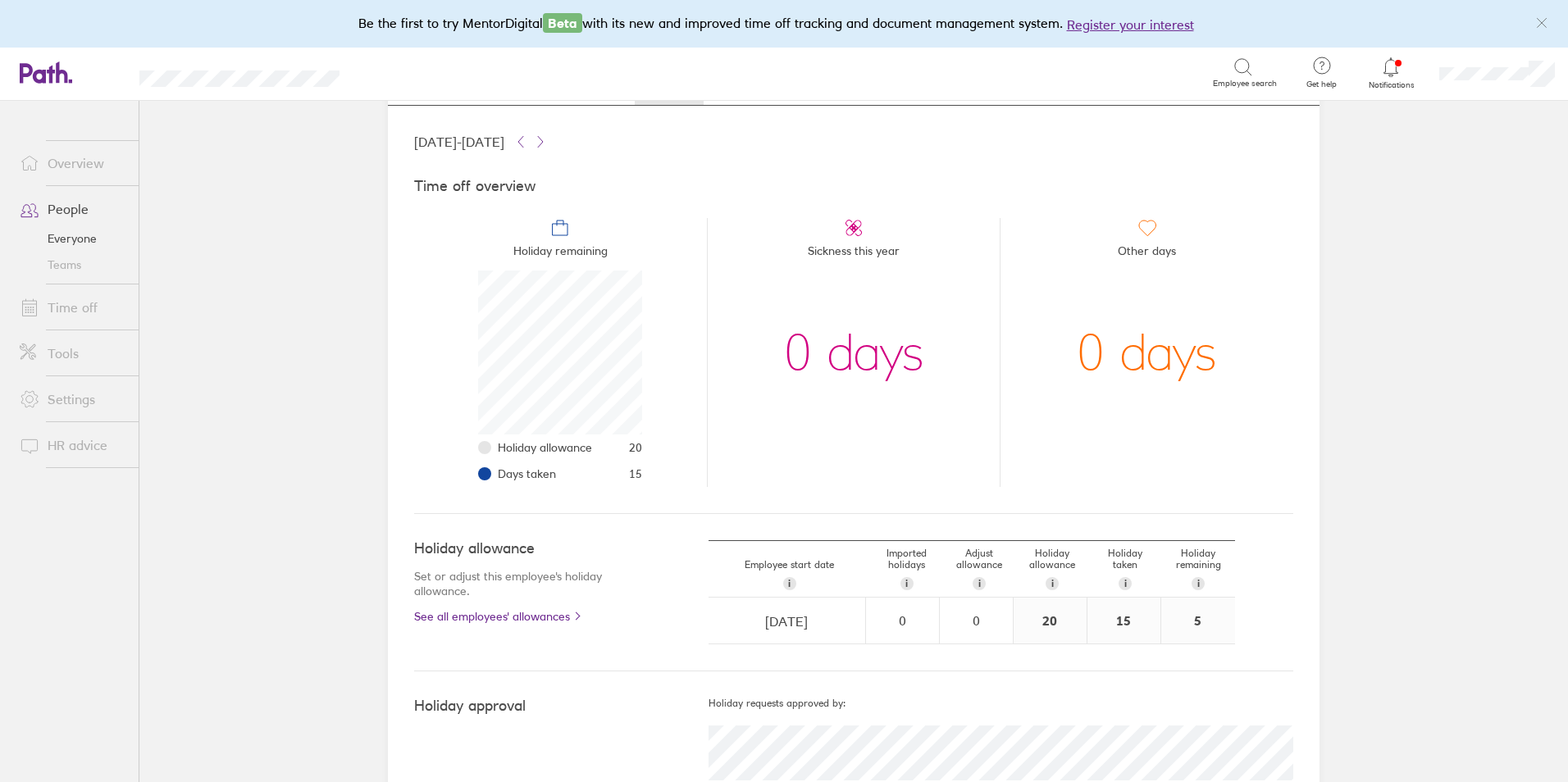
click at [486, 565] on div "Holiday allowance Set or adjust this employee's holiday allowance. See all empl…" at bounding box center [561, 582] width 295 height 83
click at [823, 615] on input "[DATE]" at bounding box center [787, 621] width 155 height 46
select select "August"
select select "2024"
select select "September"
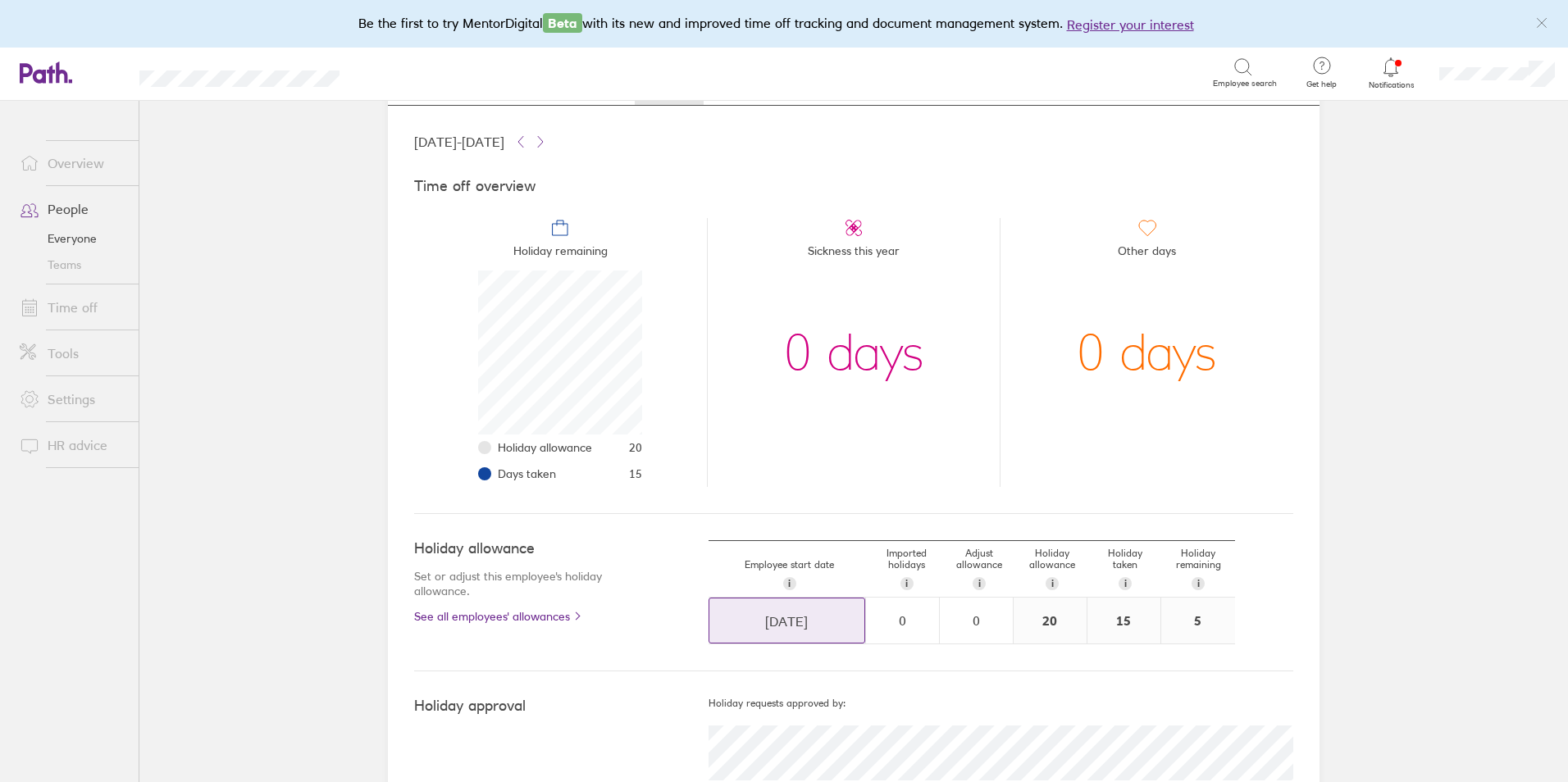
select select "2024"
select select "October"
select select "2024"
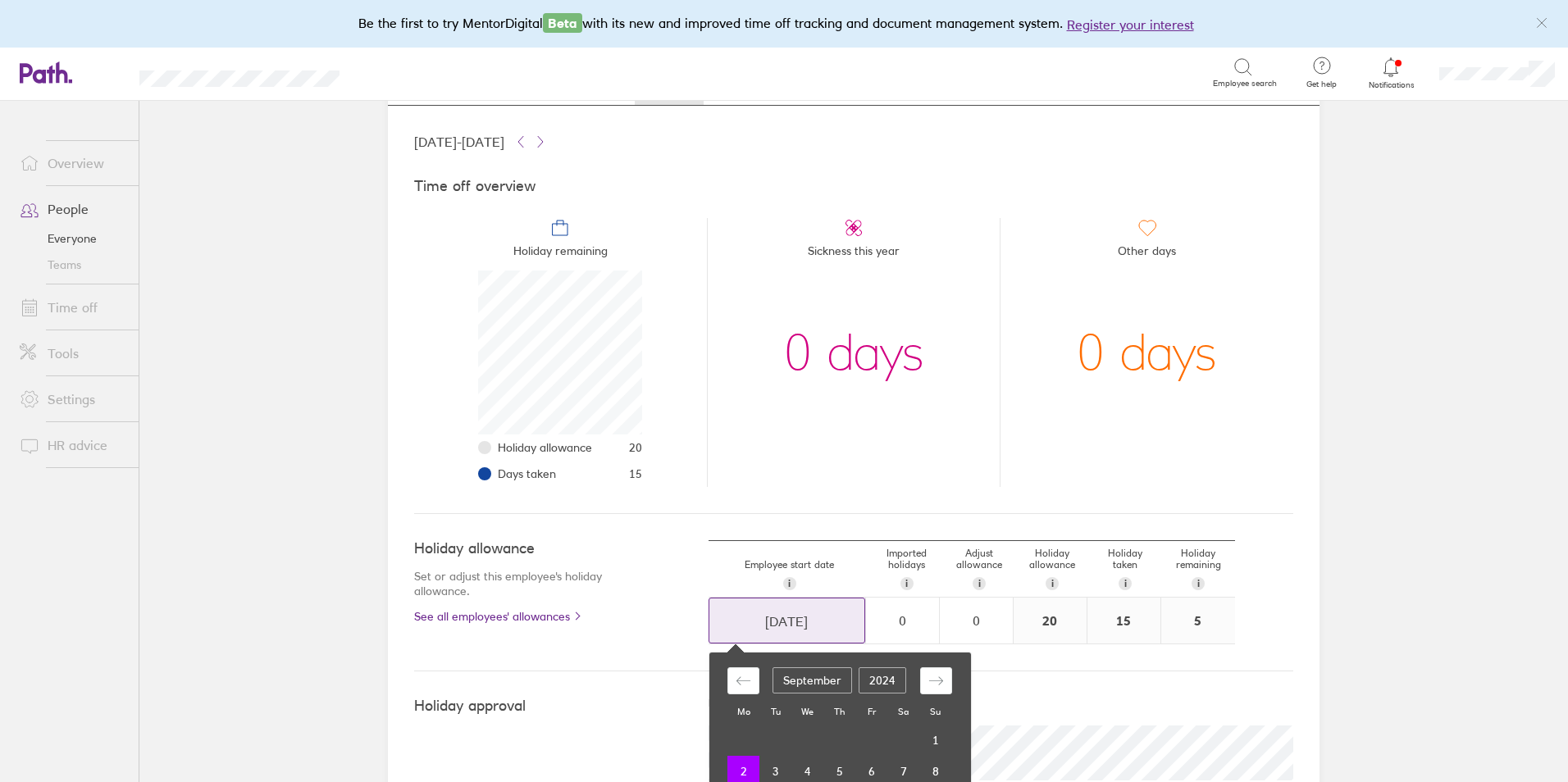
click at [823, 615] on input "[DATE]" at bounding box center [787, 621] width 155 height 46
click at [842, 579] on div "Employee start date i The date this employee started at your company. Used for …" at bounding box center [789, 574] width 162 height 44
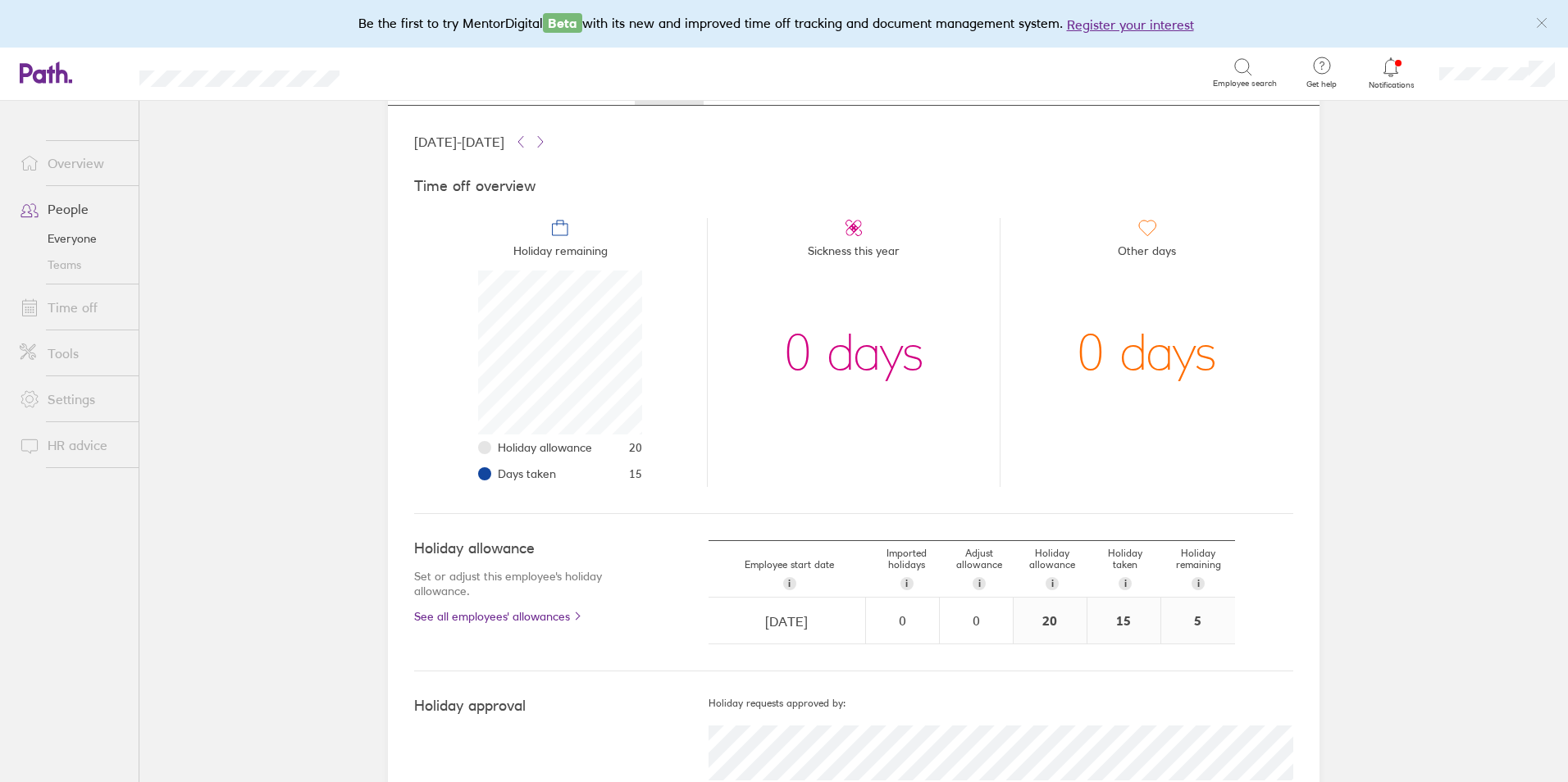
click at [1048, 619] on div "20" at bounding box center [1050, 620] width 73 height 46
click at [966, 627] on div "0" at bounding box center [976, 620] width 71 height 15
click at [993, 612] on div "+" at bounding box center [999, 612] width 13 height 13
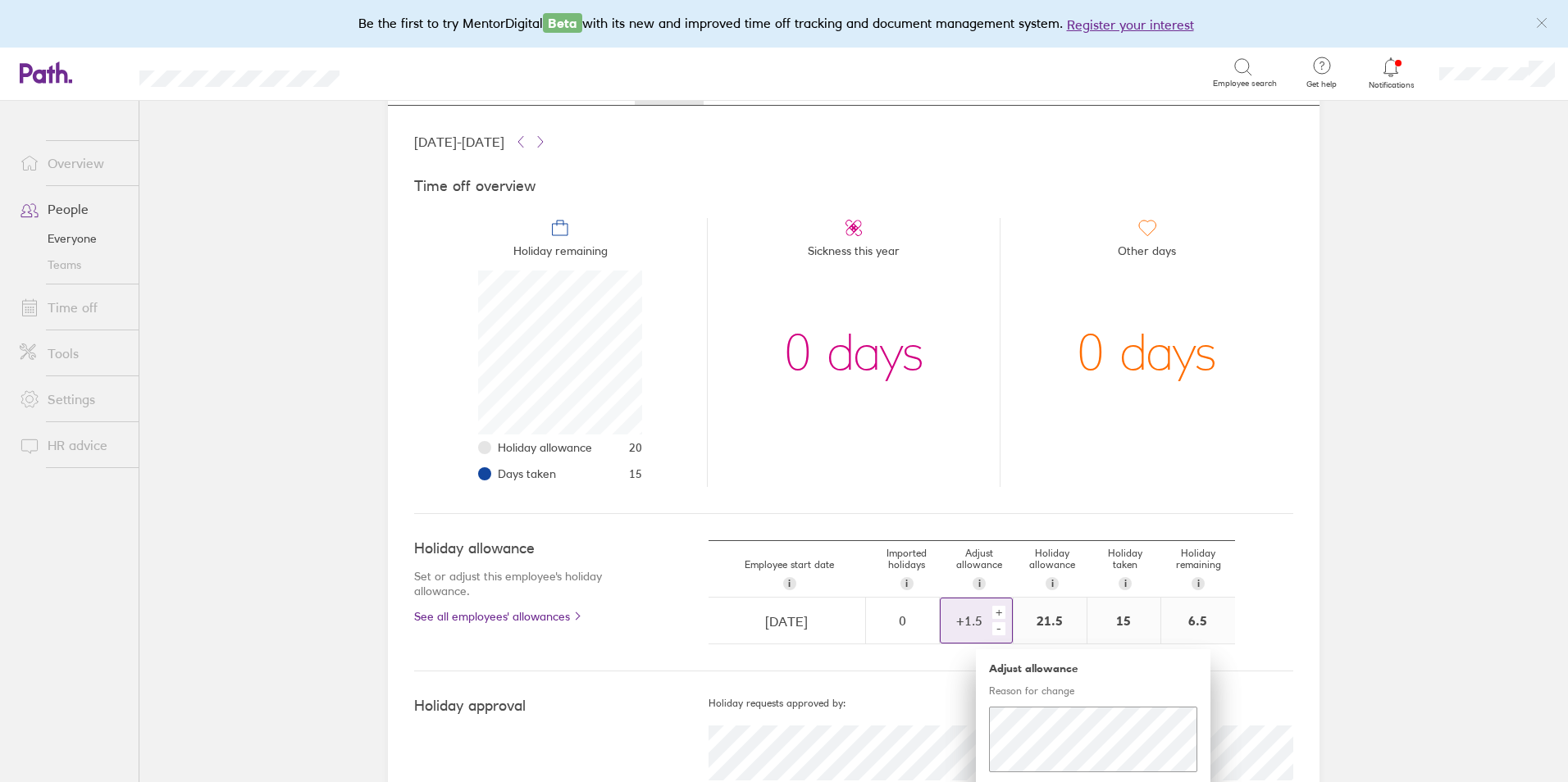
click at [993, 612] on div "+" at bounding box center [999, 612] width 13 height 13
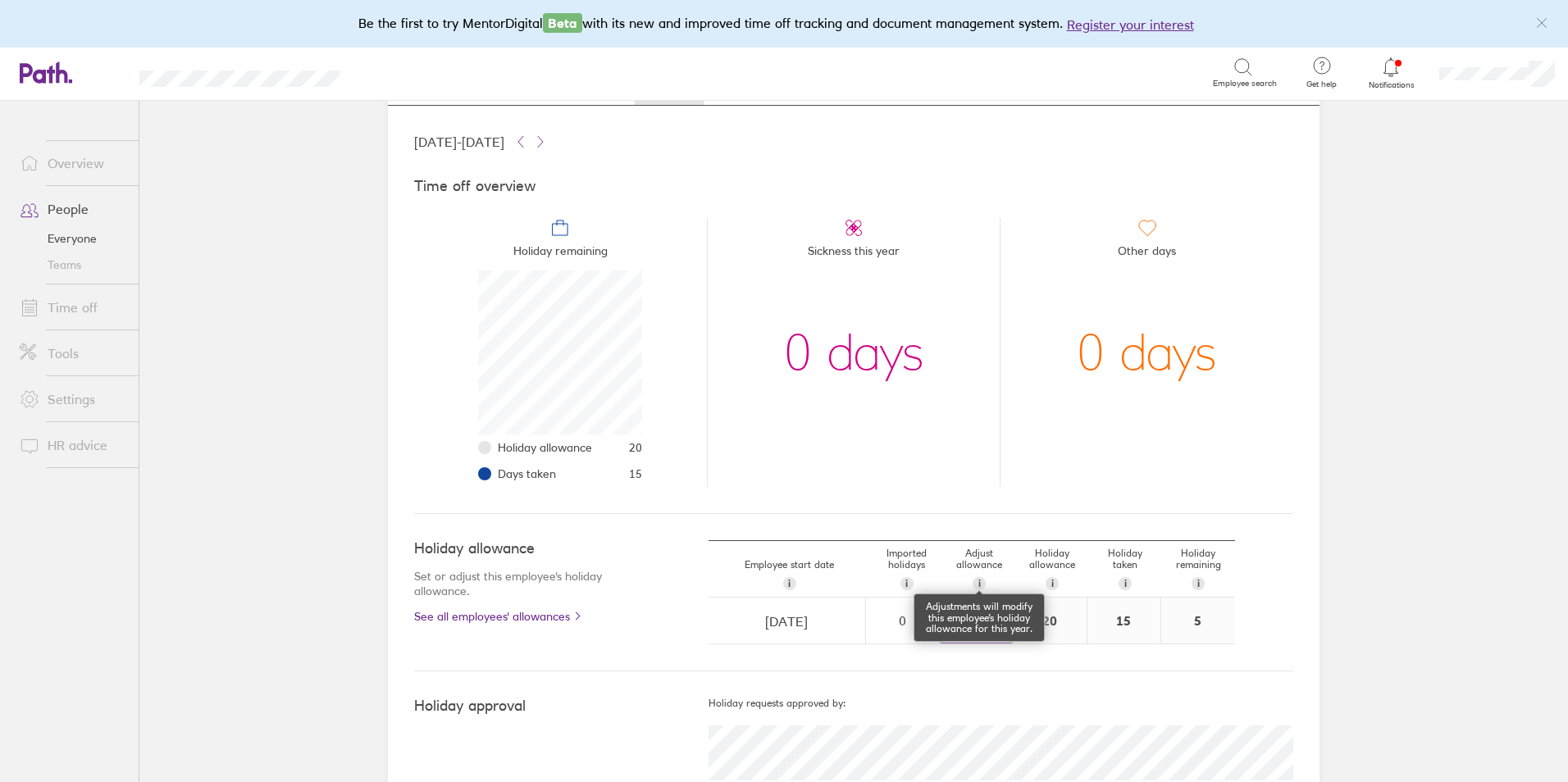
click at [973, 588] on div "i" at bounding box center [979, 584] width 13 height 13
click at [970, 619] on div "0" at bounding box center [976, 620] width 71 height 15
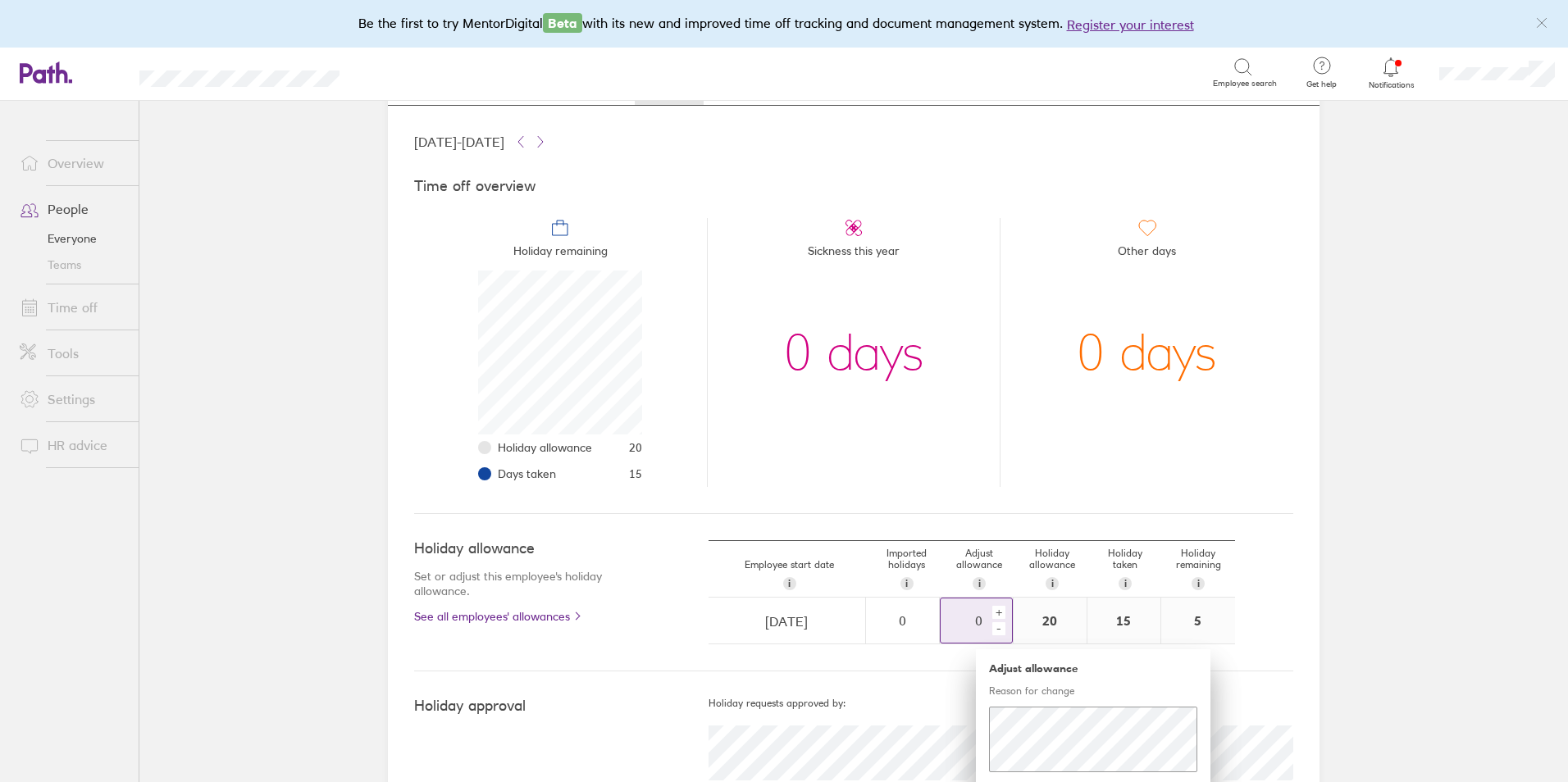
click at [994, 607] on div "+" at bounding box center [999, 612] width 13 height 13
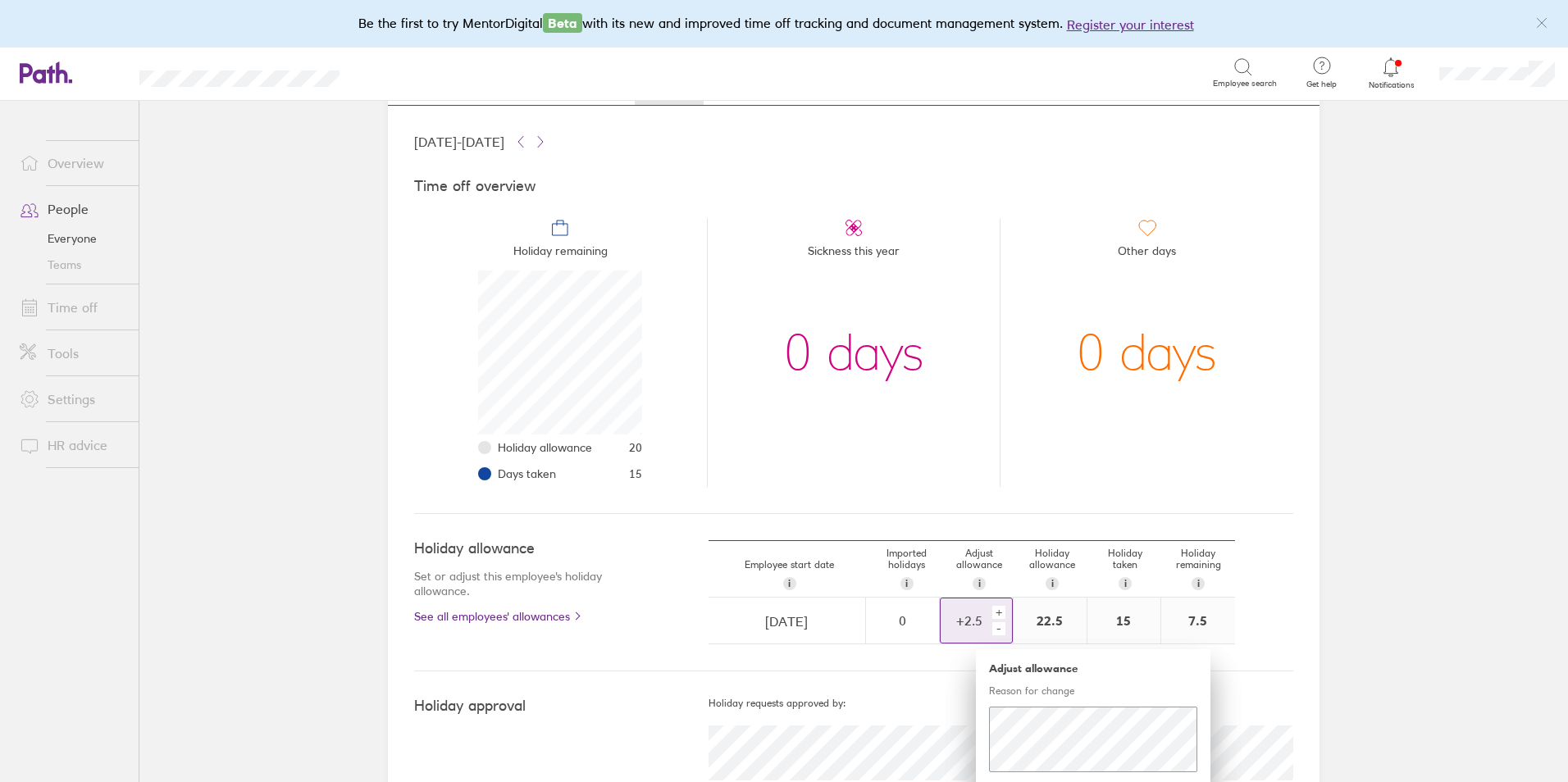
click at [994, 607] on div "+" at bounding box center [999, 612] width 13 height 13
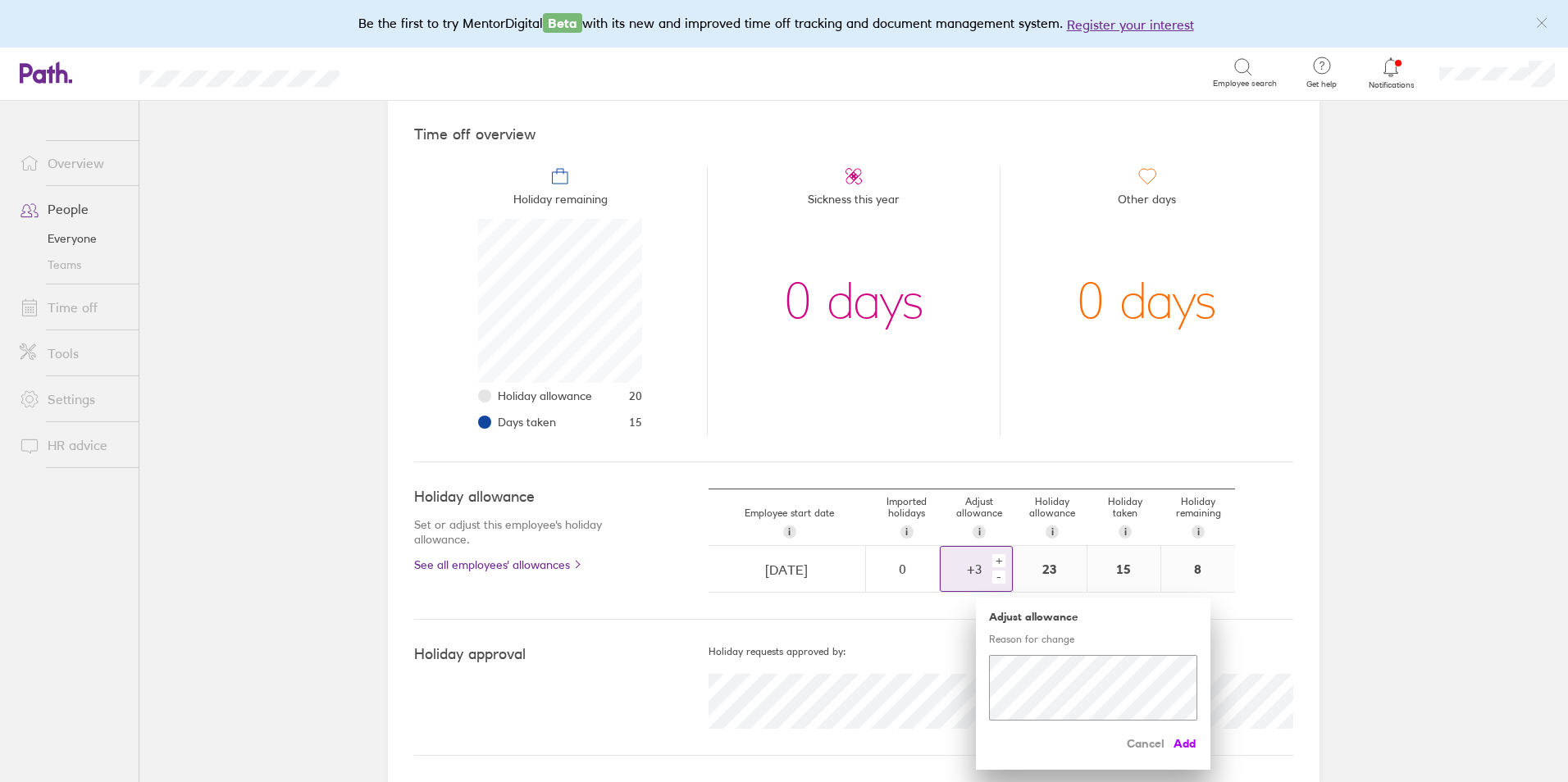
click at [1171, 746] on span "Add" at bounding box center [1184, 744] width 26 height 26
click at [1178, 742] on span "Add" at bounding box center [1184, 744] width 26 height 26
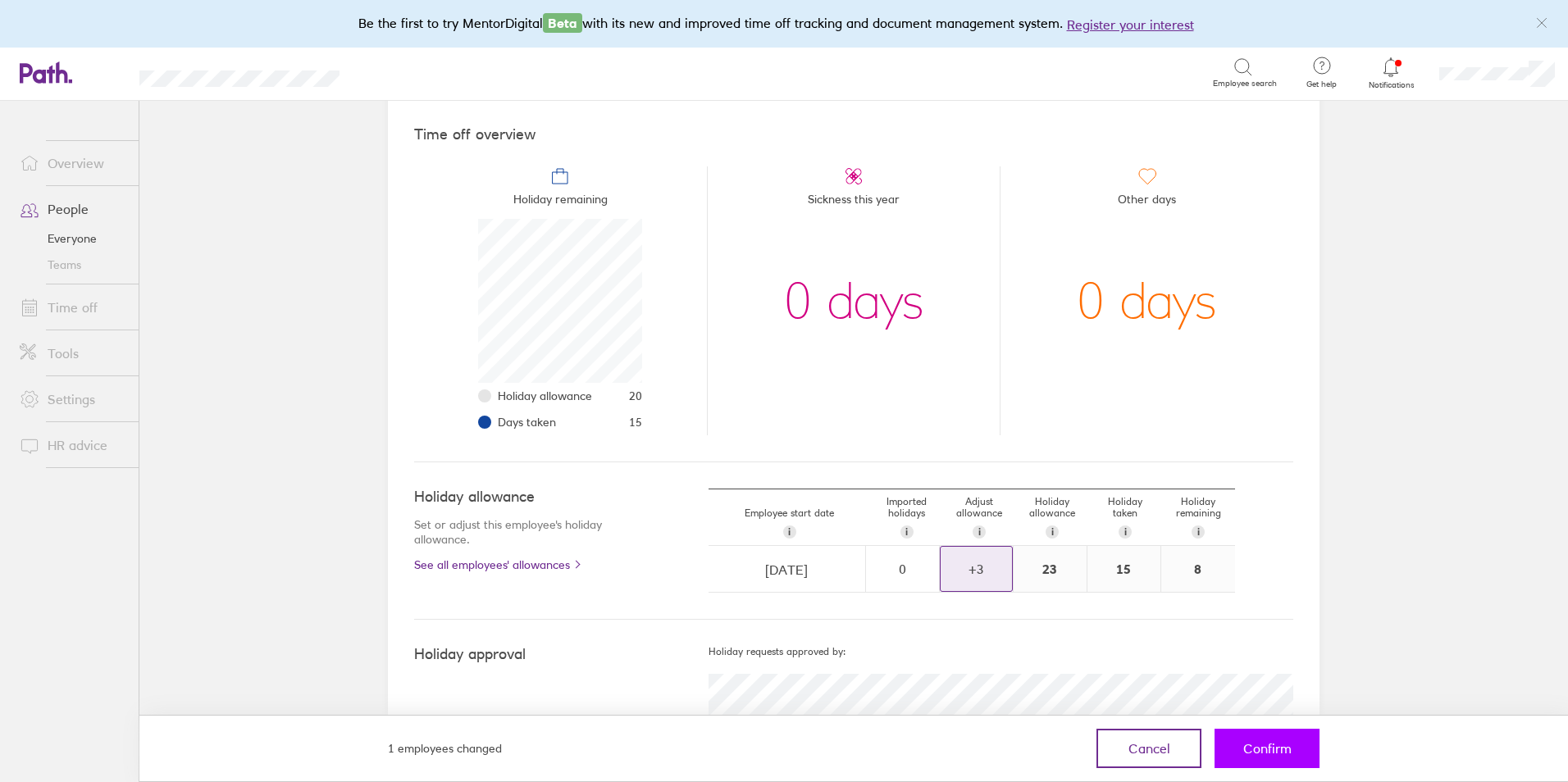
click at [1284, 746] on span "Confirm" at bounding box center [1267, 748] width 49 height 15
click at [1272, 741] on span "Confirm" at bounding box center [1267, 748] width 49 height 15
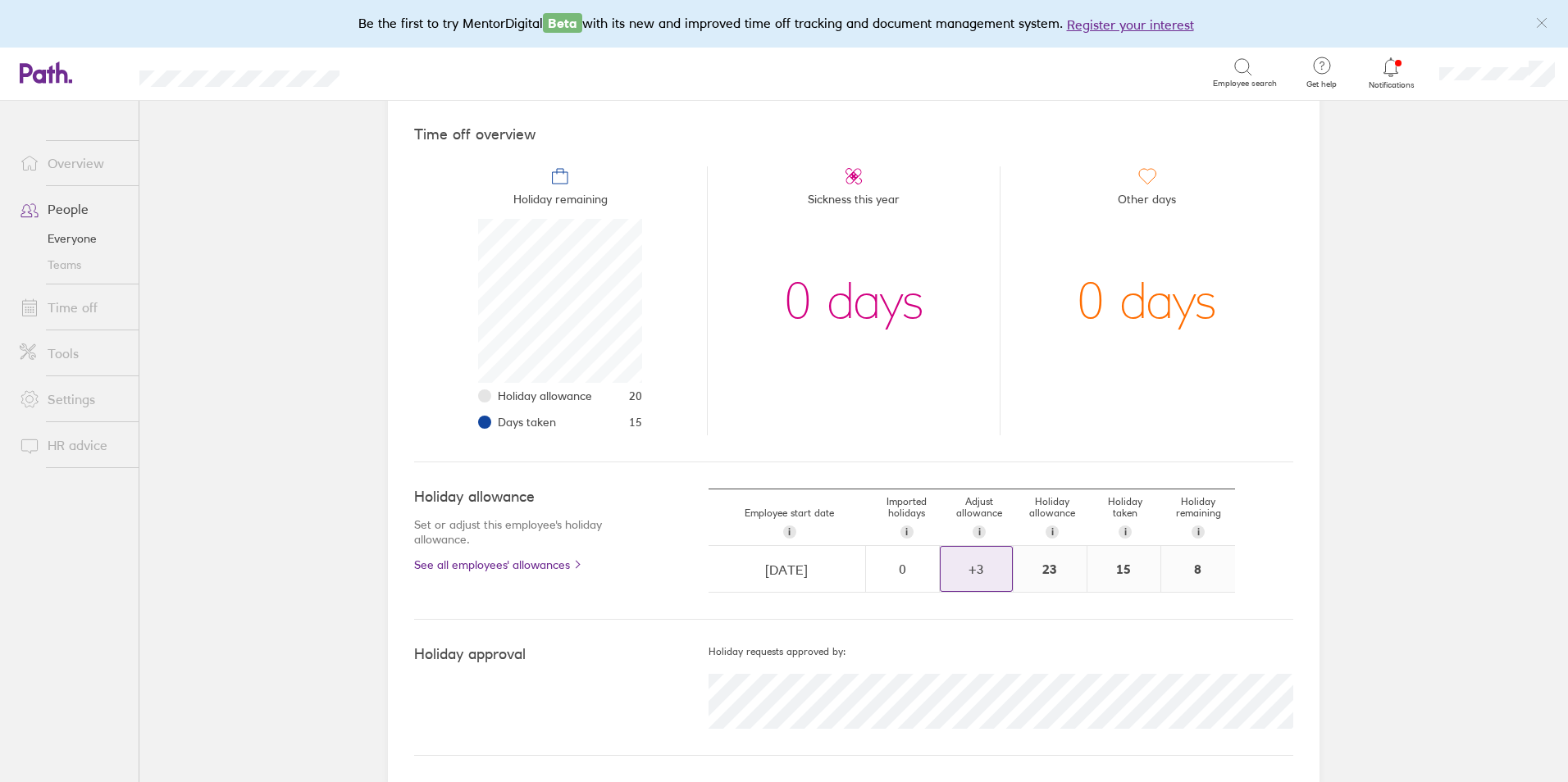
scroll to position [0, 0]
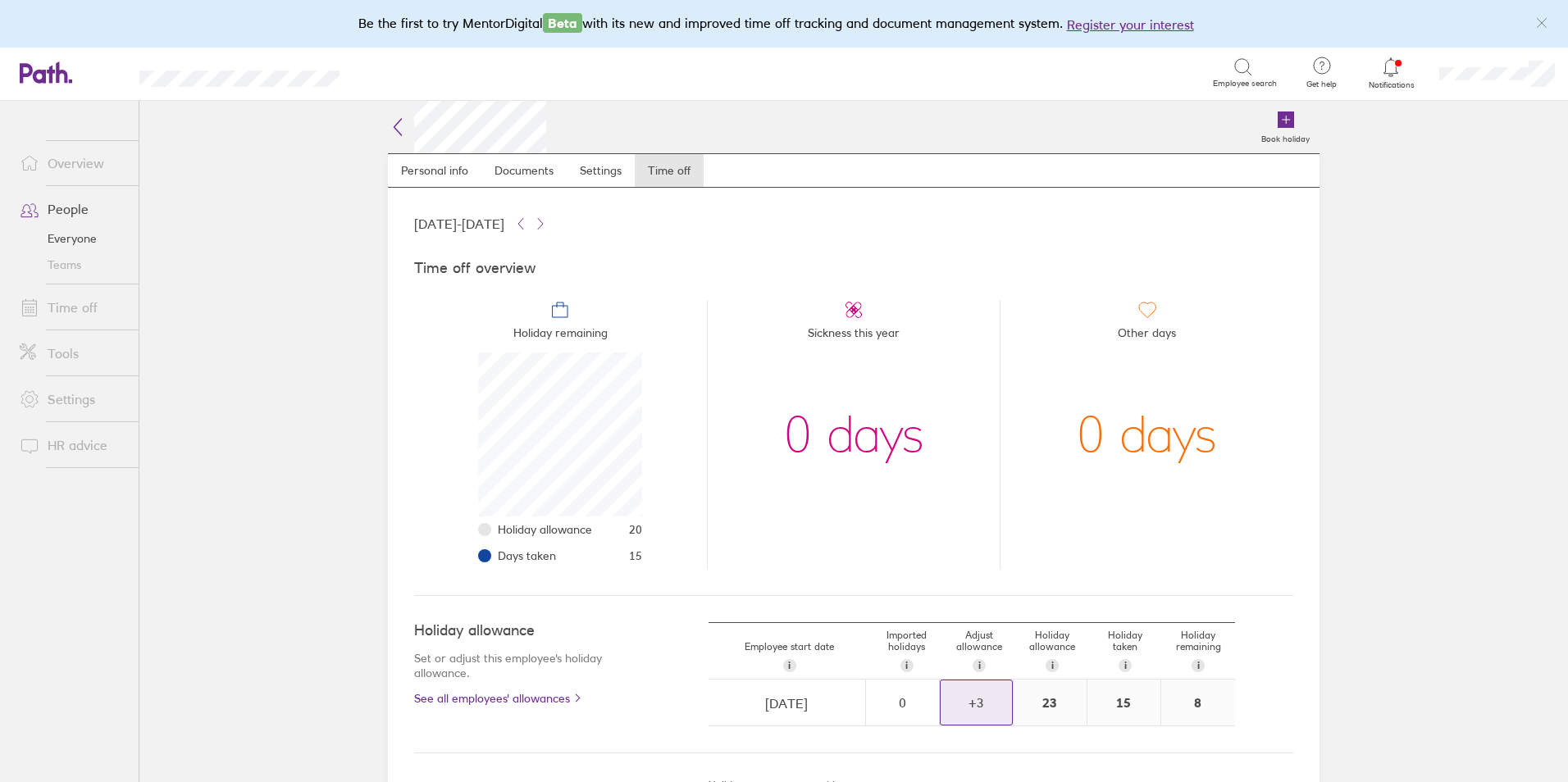
click at [1388, 79] on link "Notifications" at bounding box center [1391, 73] width 54 height 35
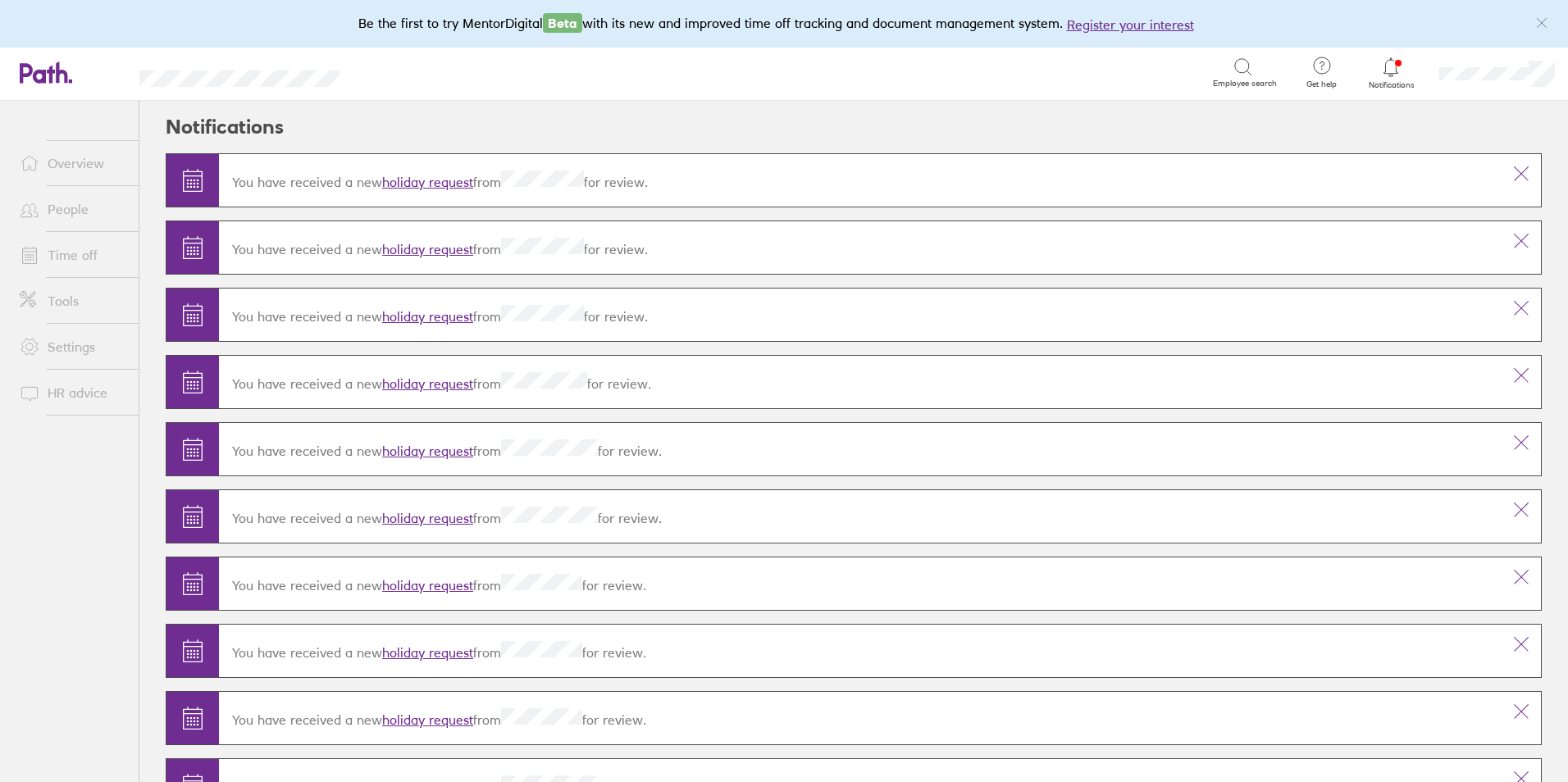
click at [98, 246] on link "Time off" at bounding box center [73, 255] width 132 height 33
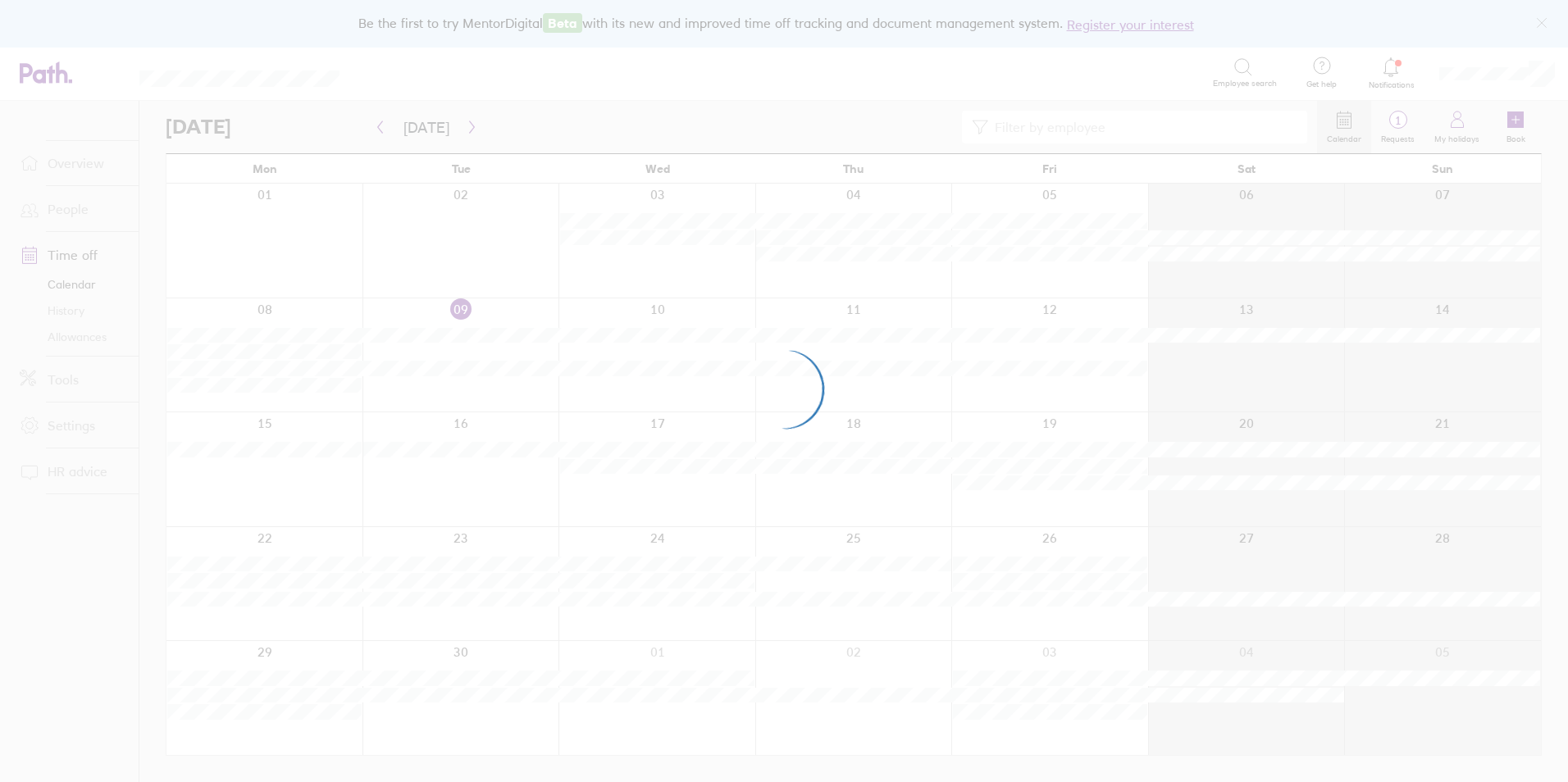
click at [81, 217] on div at bounding box center [784, 391] width 1568 height 782
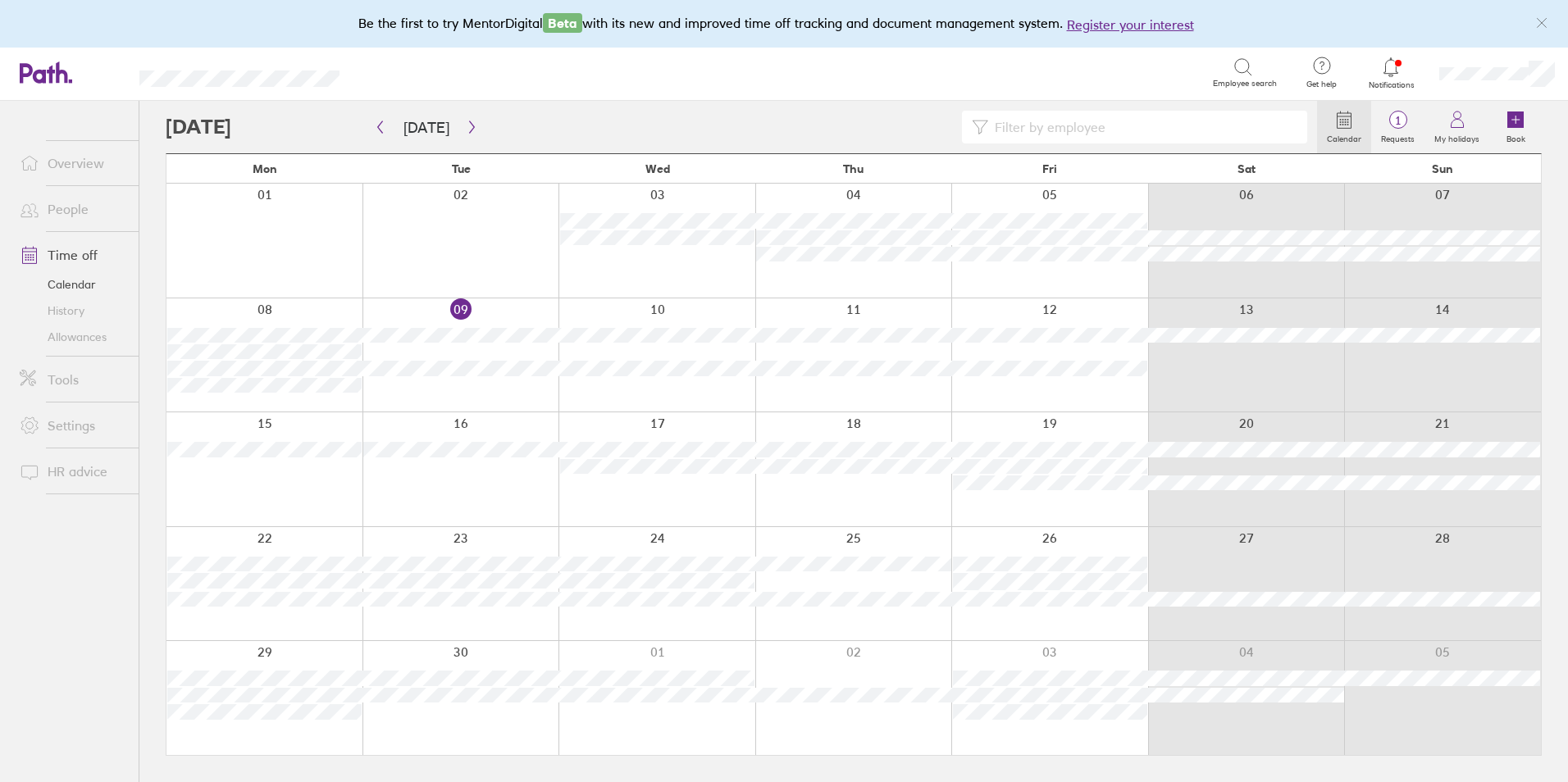
click at [87, 249] on link "Time off" at bounding box center [73, 255] width 132 height 33
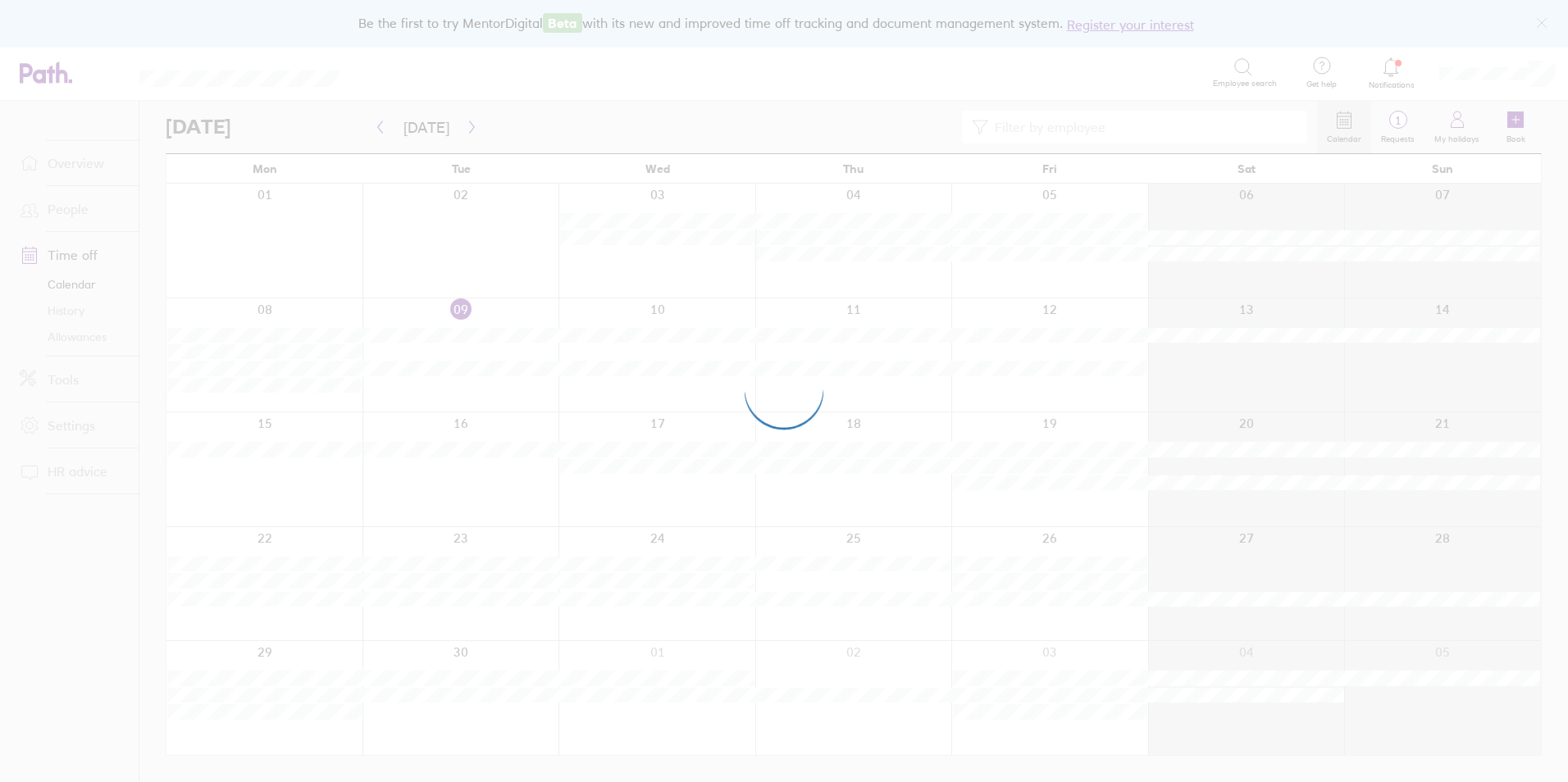
click at [68, 211] on div at bounding box center [784, 391] width 1568 height 782
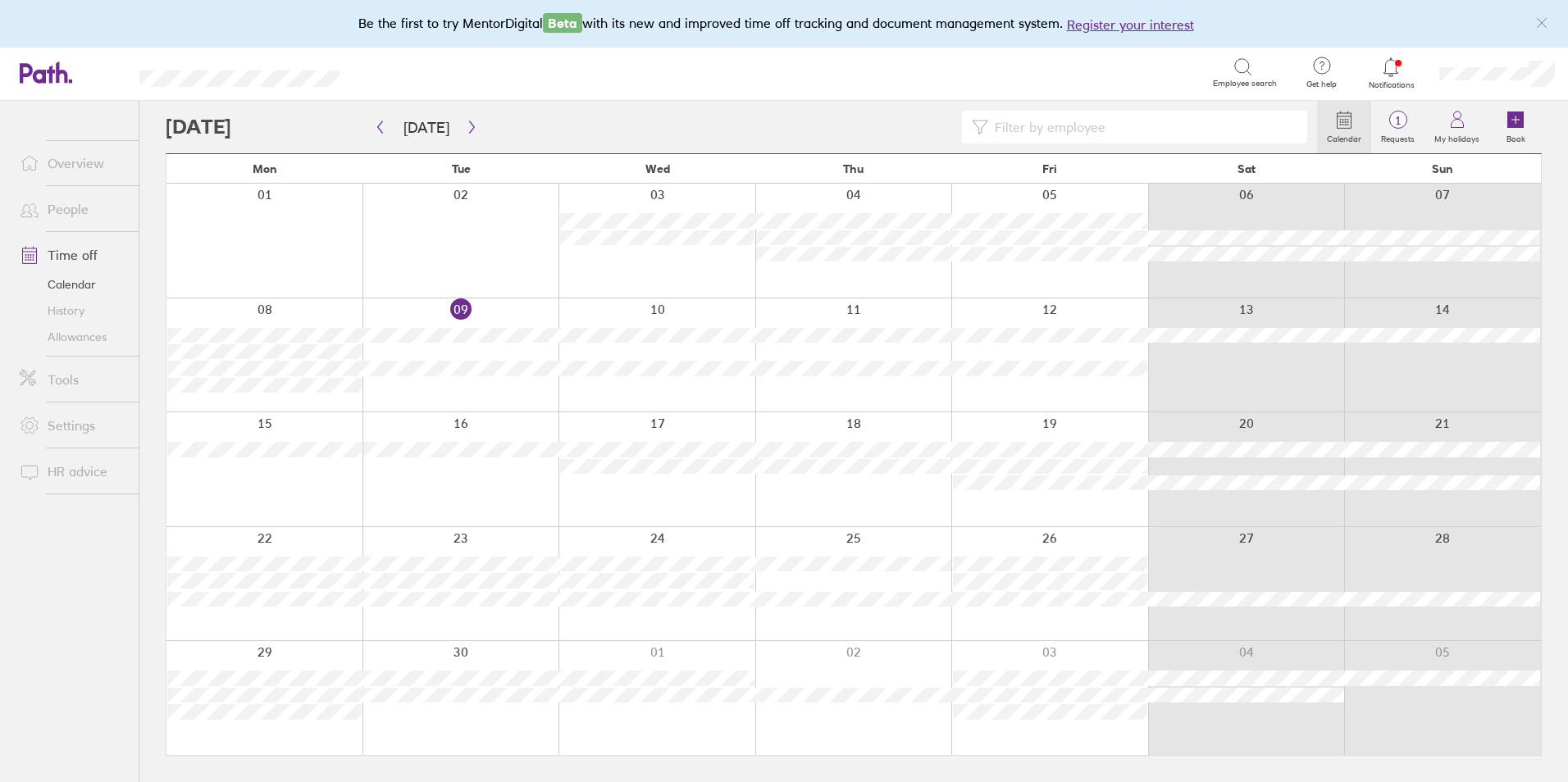
click at [68, 211] on link "People" at bounding box center [73, 209] width 132 height 33
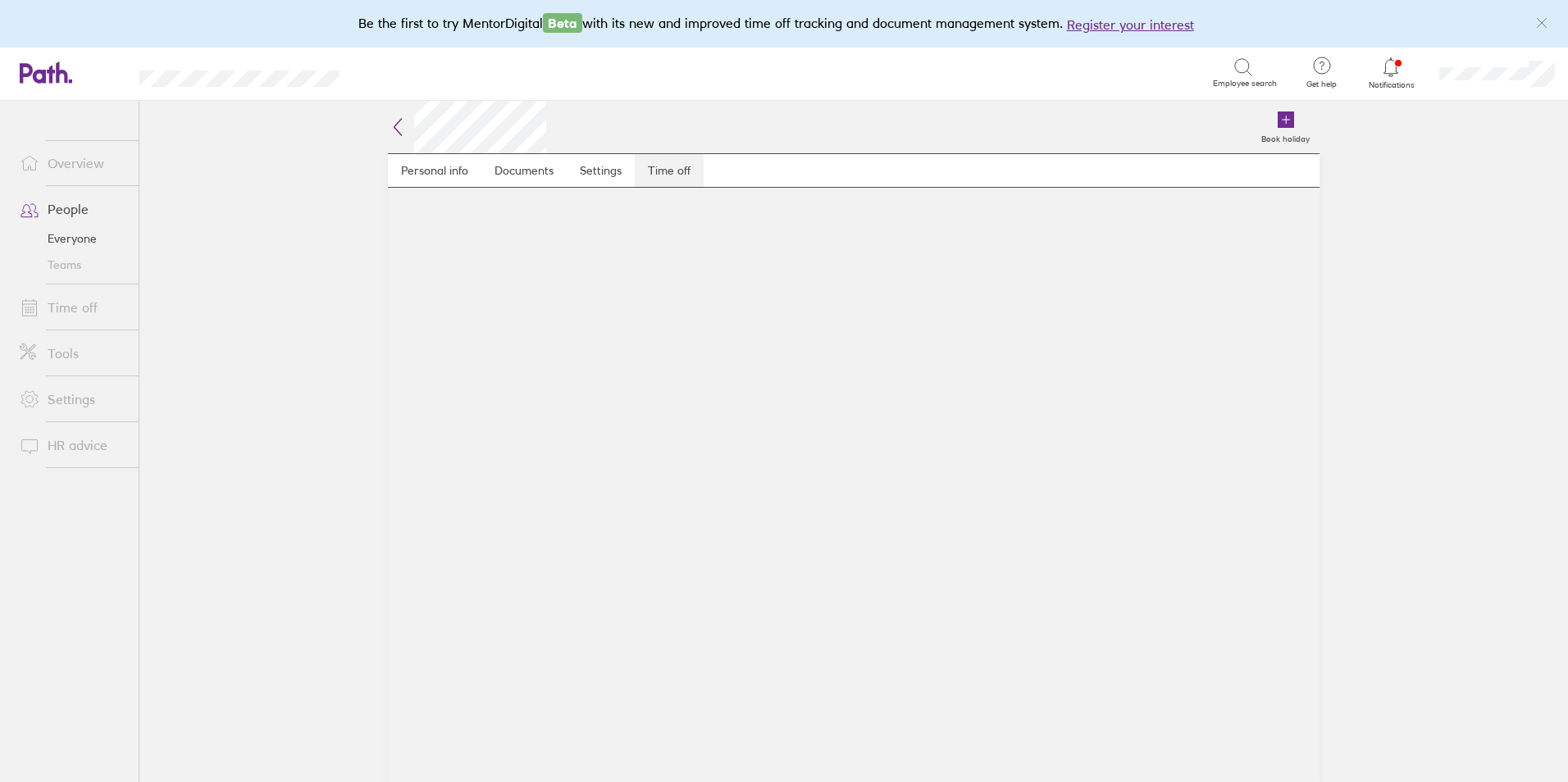
click at [666, 172] on link "Time off" at bounding box center [670, 171] width 69 height 33
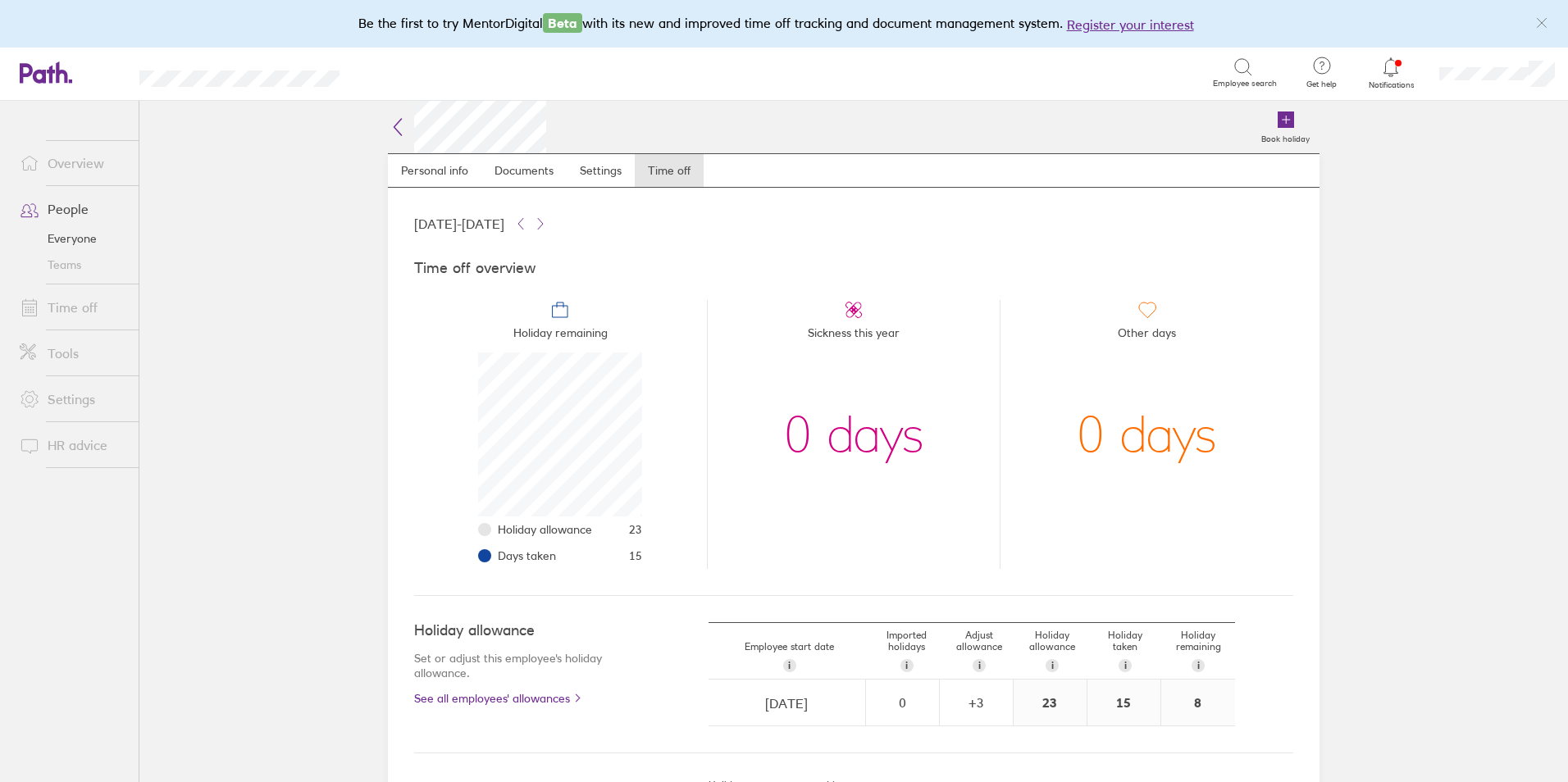
scroll to position [164, 164]
click at [65, 206] on link "People" at bounding box center [73, 209] width 132 height 33
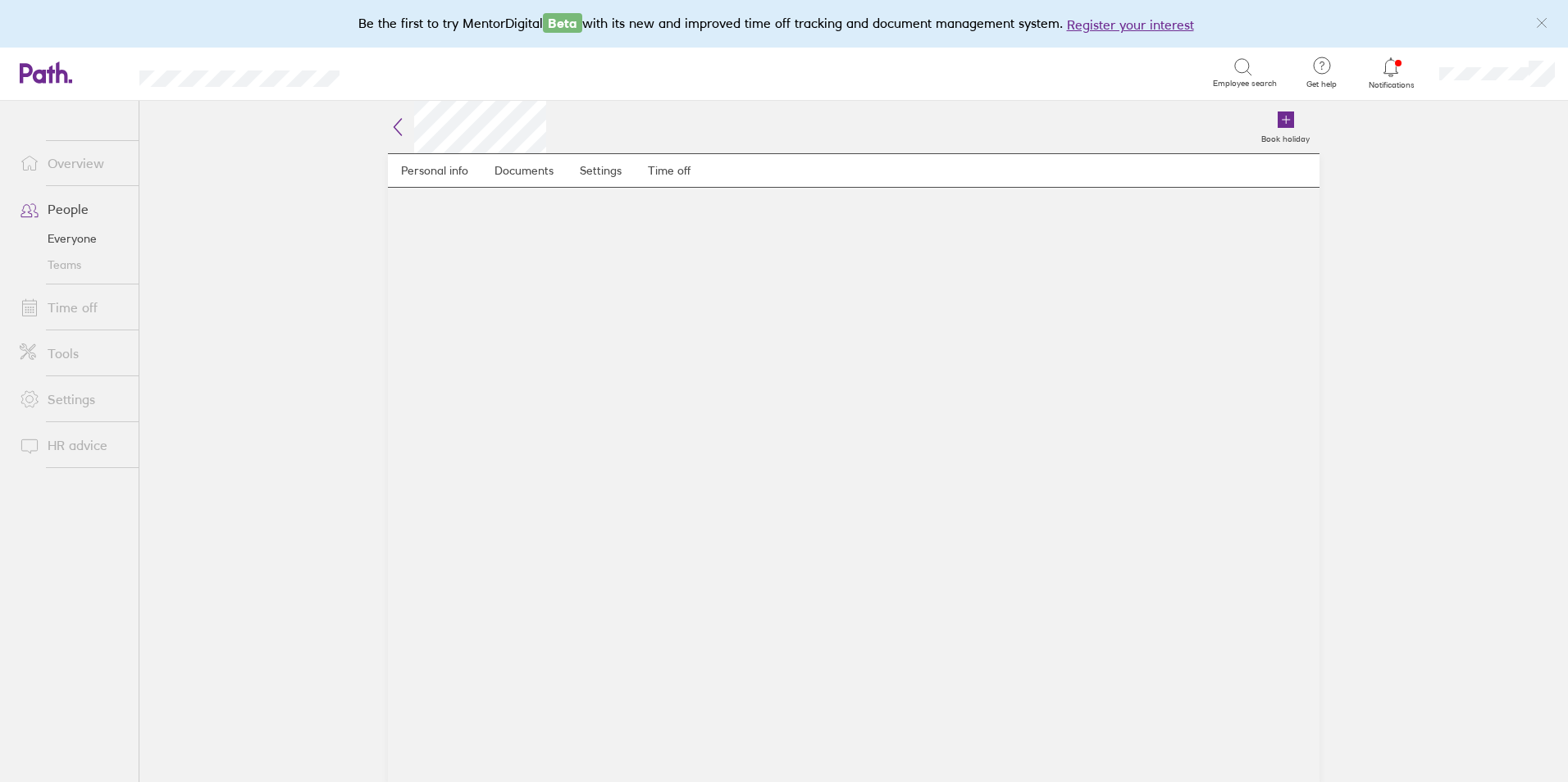
click at [396, 133] on icon at bounding box center [398, 126] width 20 height 20
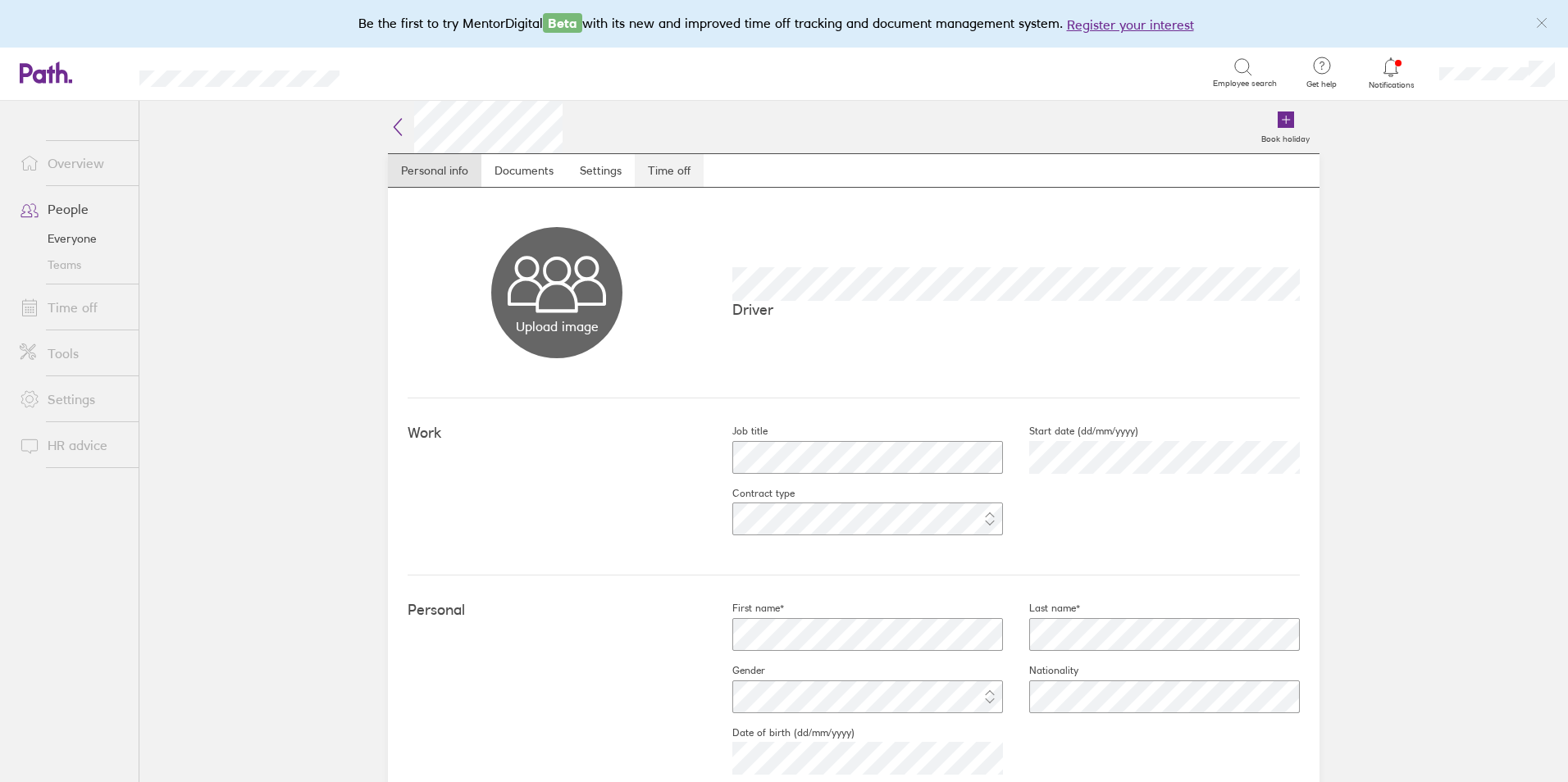
click at [665, 157] on link "Time off" at bounding box center [670, 171] width 69 height 33
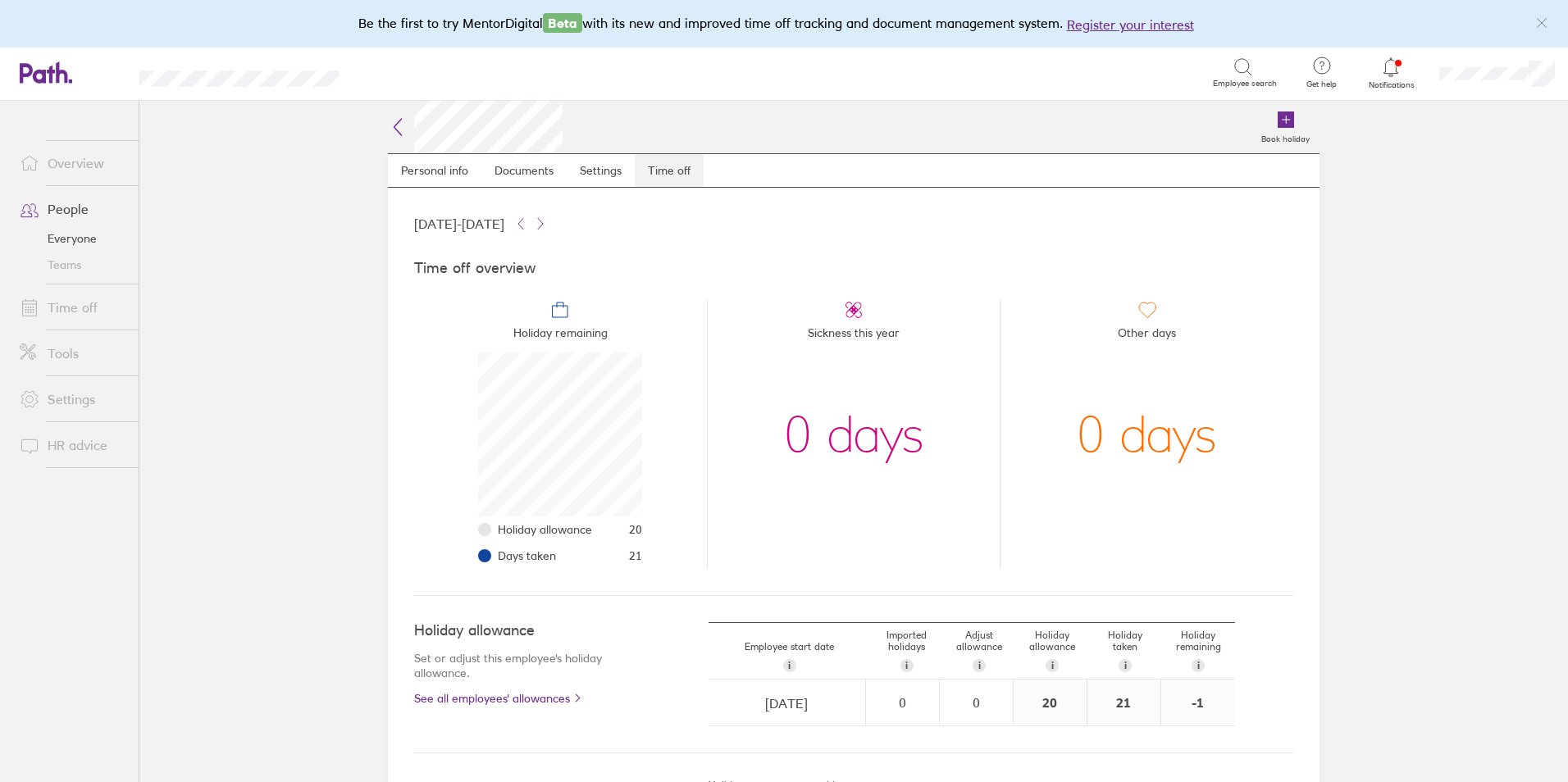
scroll to position [164, 164]
click at [87, 214] on link "People" at bounding box center [73, 209] width 132 height 33
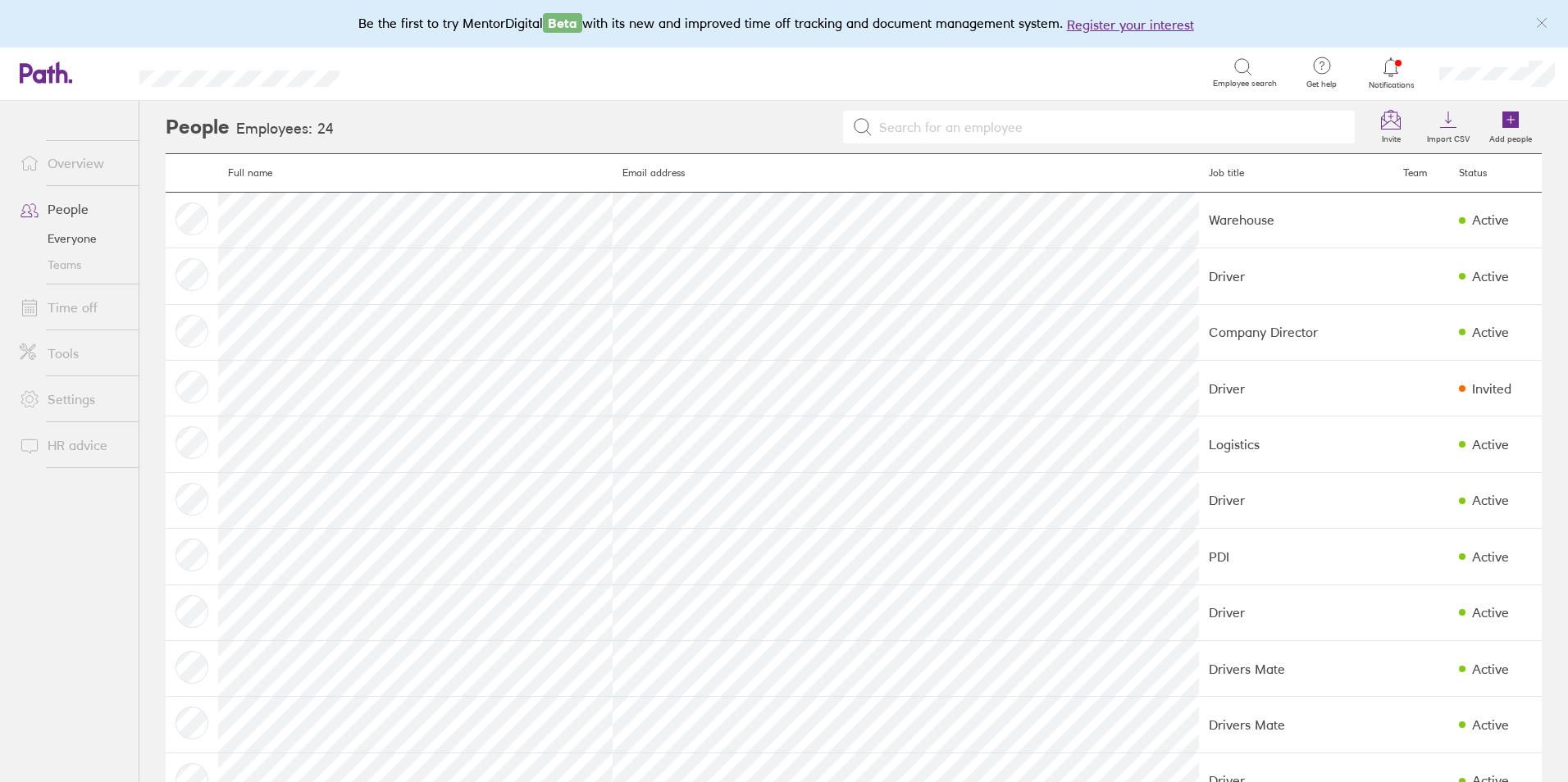
click at [50, 222] on link "People" at bounding box center [73, 209] width 132 height 33
click at [89, 301] on link "Time off" at bounding box center [73, 307] width 132 height 33
